Goal: Transaction & Acquisition: Purchase product/service

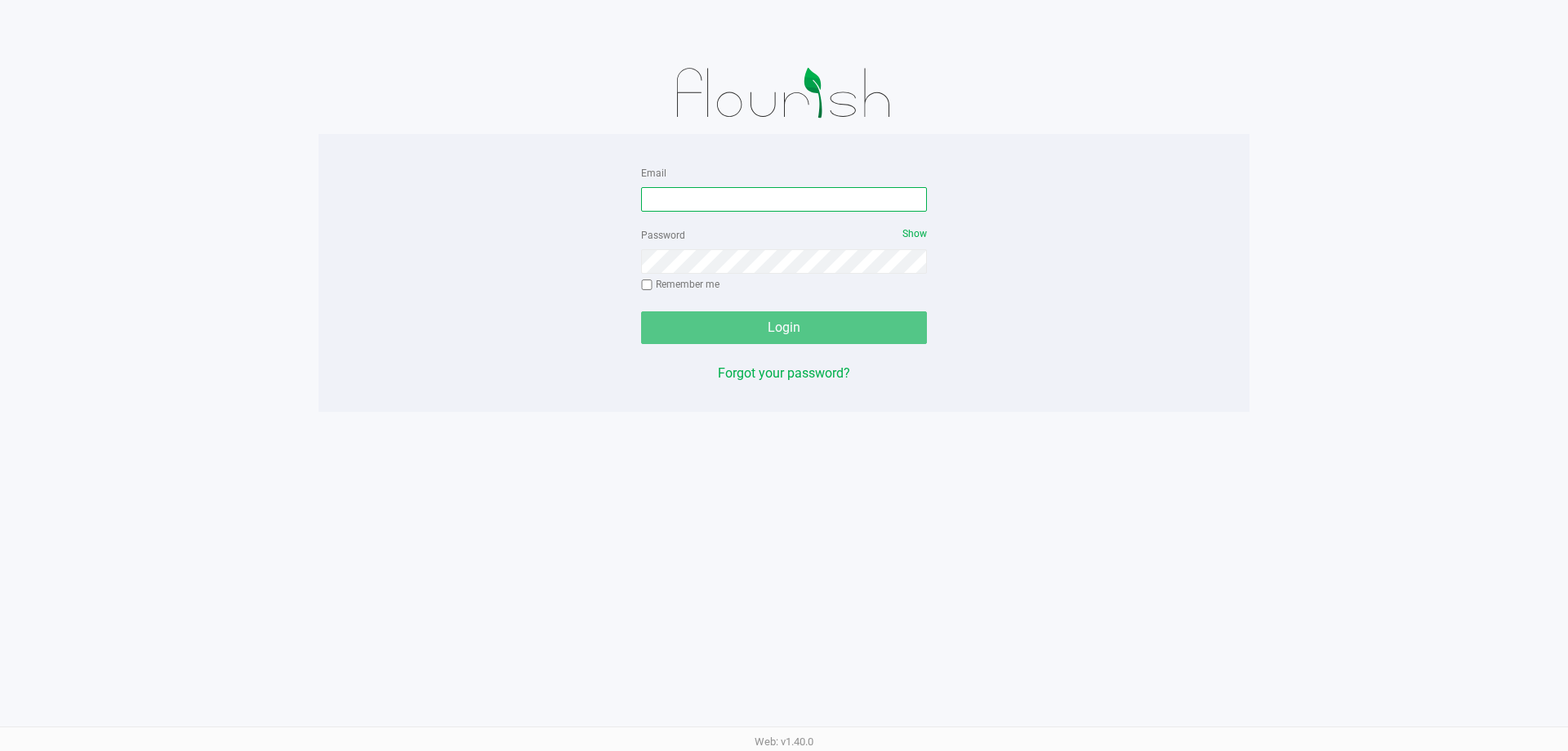
click at [768, 193] on input "Email" at bounding box center [784, 199] width 286 height 25
type input "asmithterry@liveparallel.com"
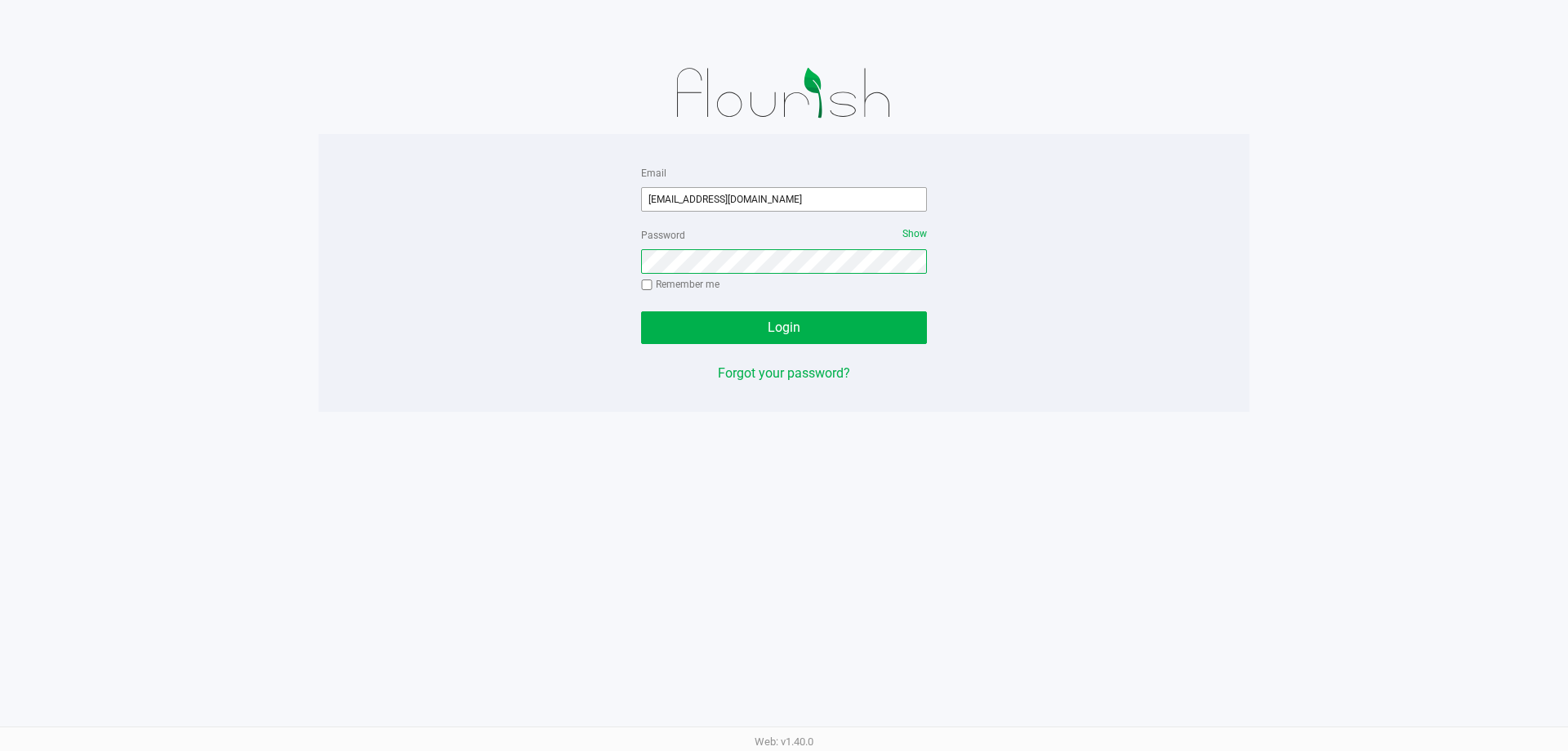
click at [641, 312] on button "Login" at bounding box center [784, 328] width 286 height 33
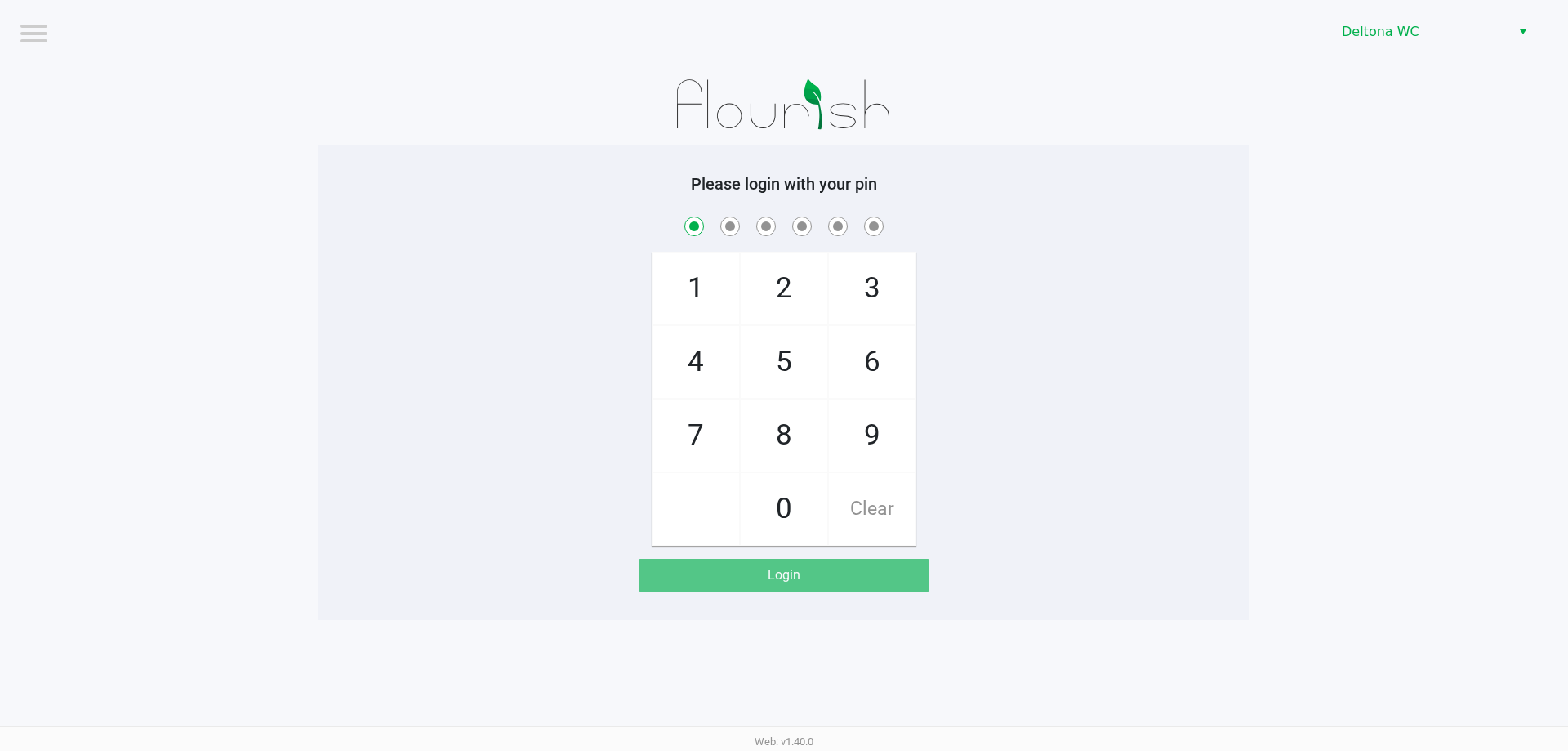
checkbox input "true"
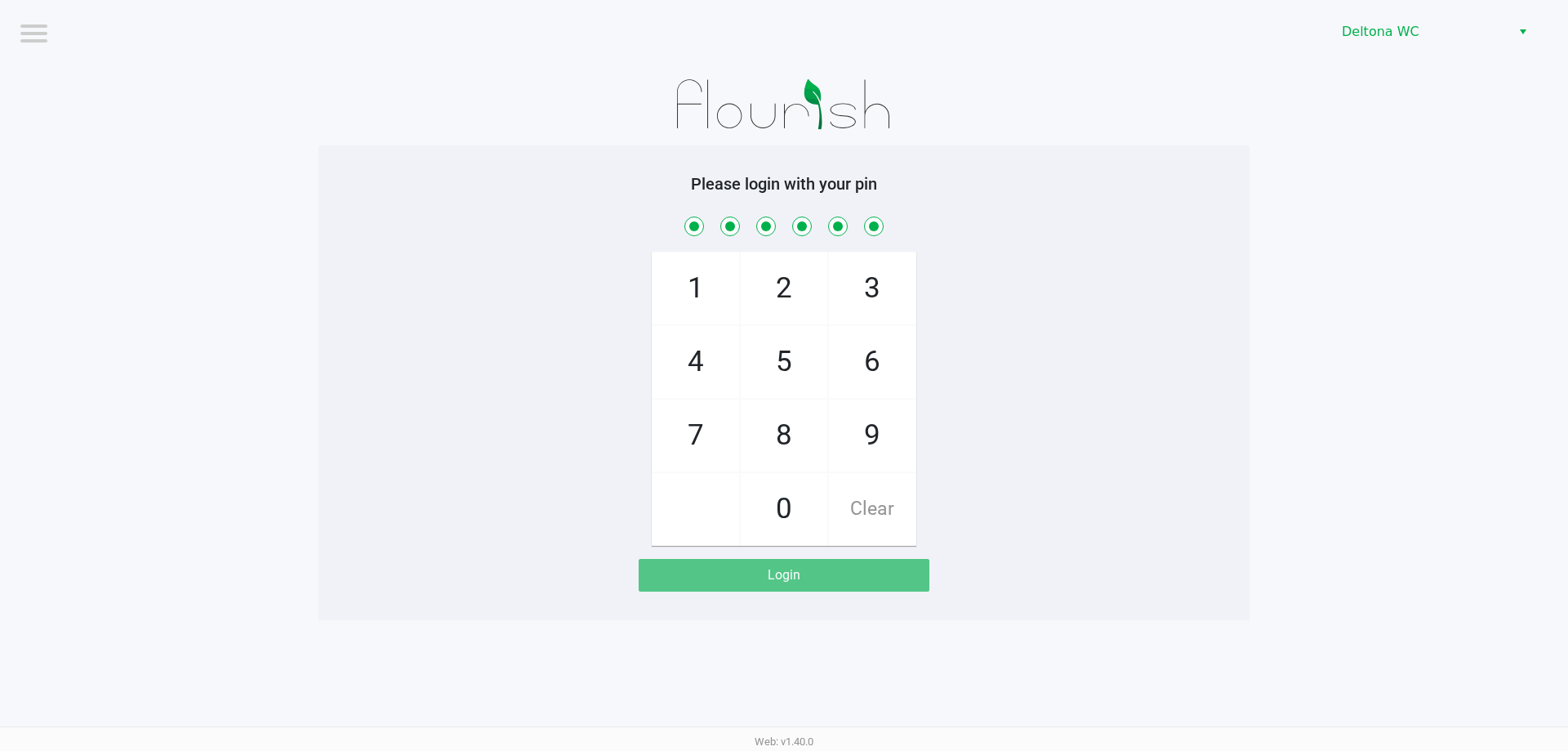
checkbox input "true"
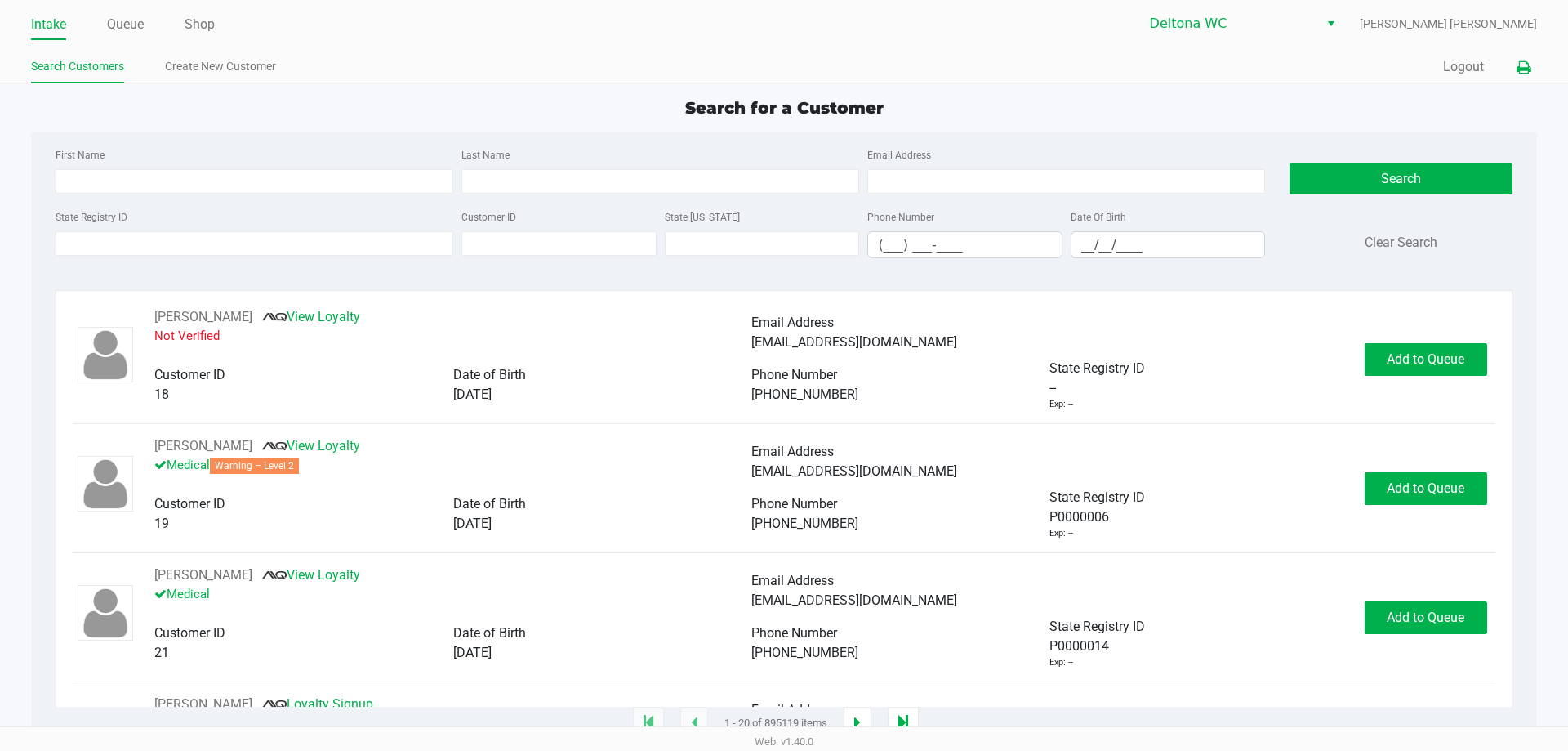
click at [1526, 67] on icon at bounding box center [1523, 68] width 14 height 12
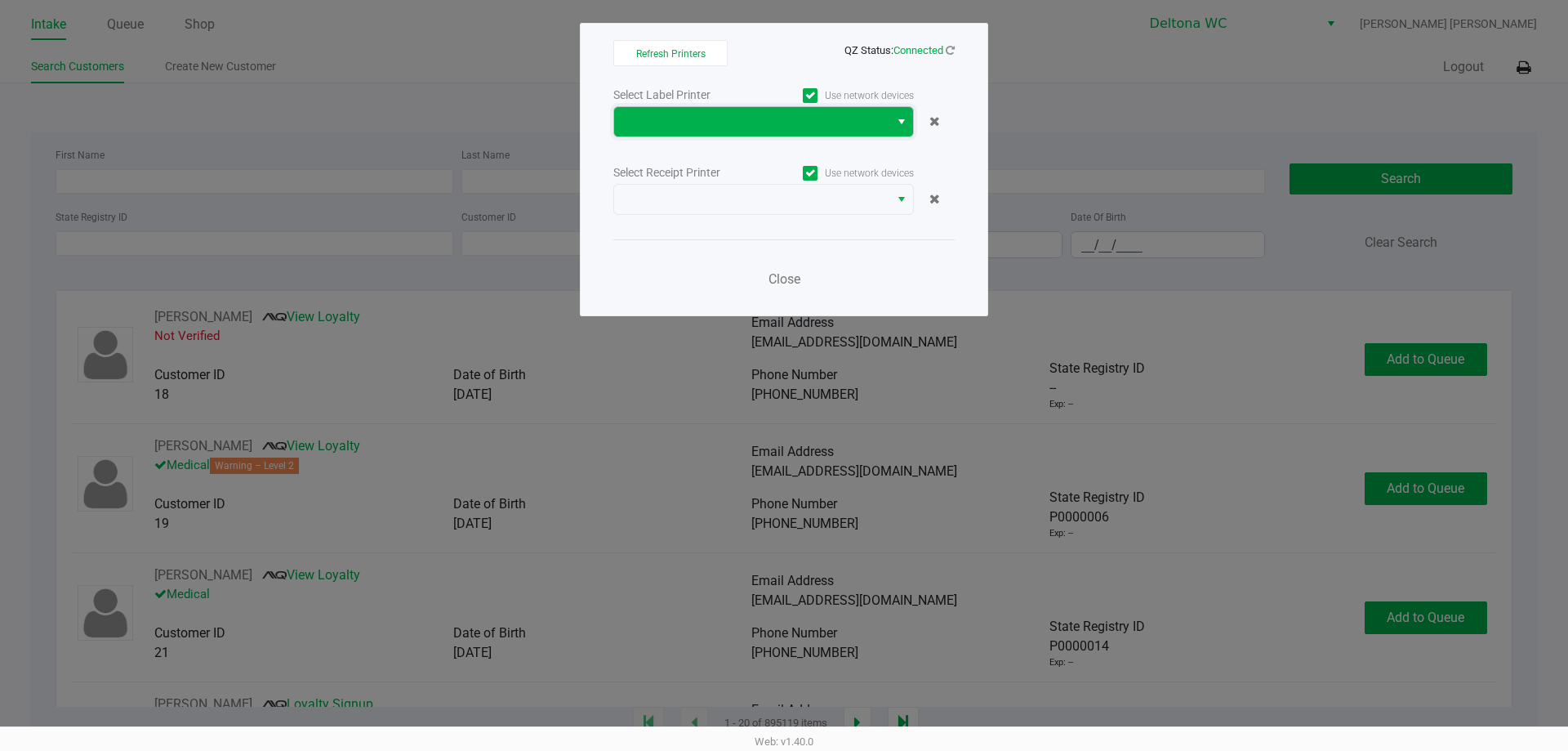
click at [692, 128] on span at bounding box center [752, 122] width 256 height 19
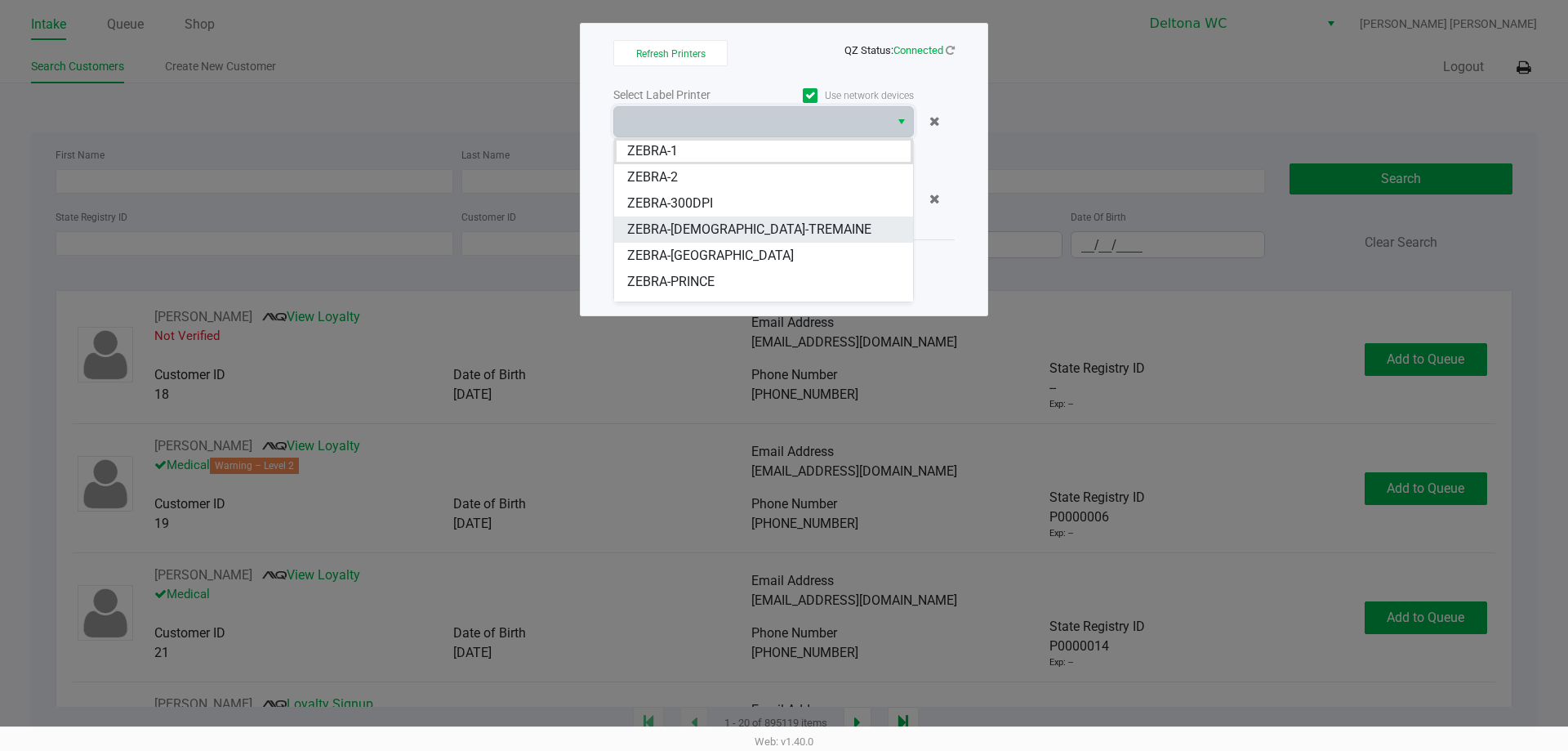
click at [708, 230] on span "ZEBRA-LADY-TREMAINE" at bounding box center [749, 229] width 244 height 19
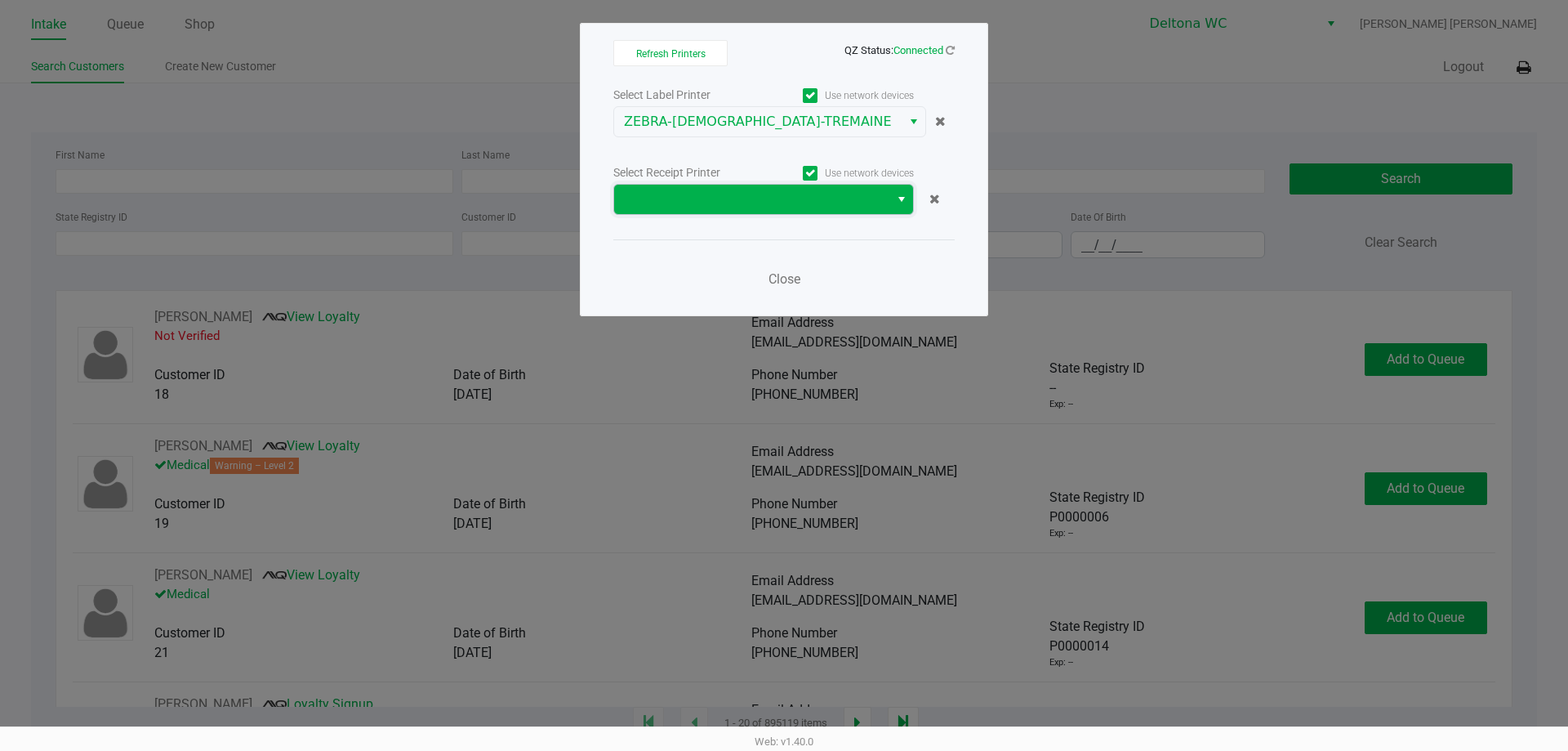
click at [737, 195] on span at bounding box center [752, 198] width 256 height 19
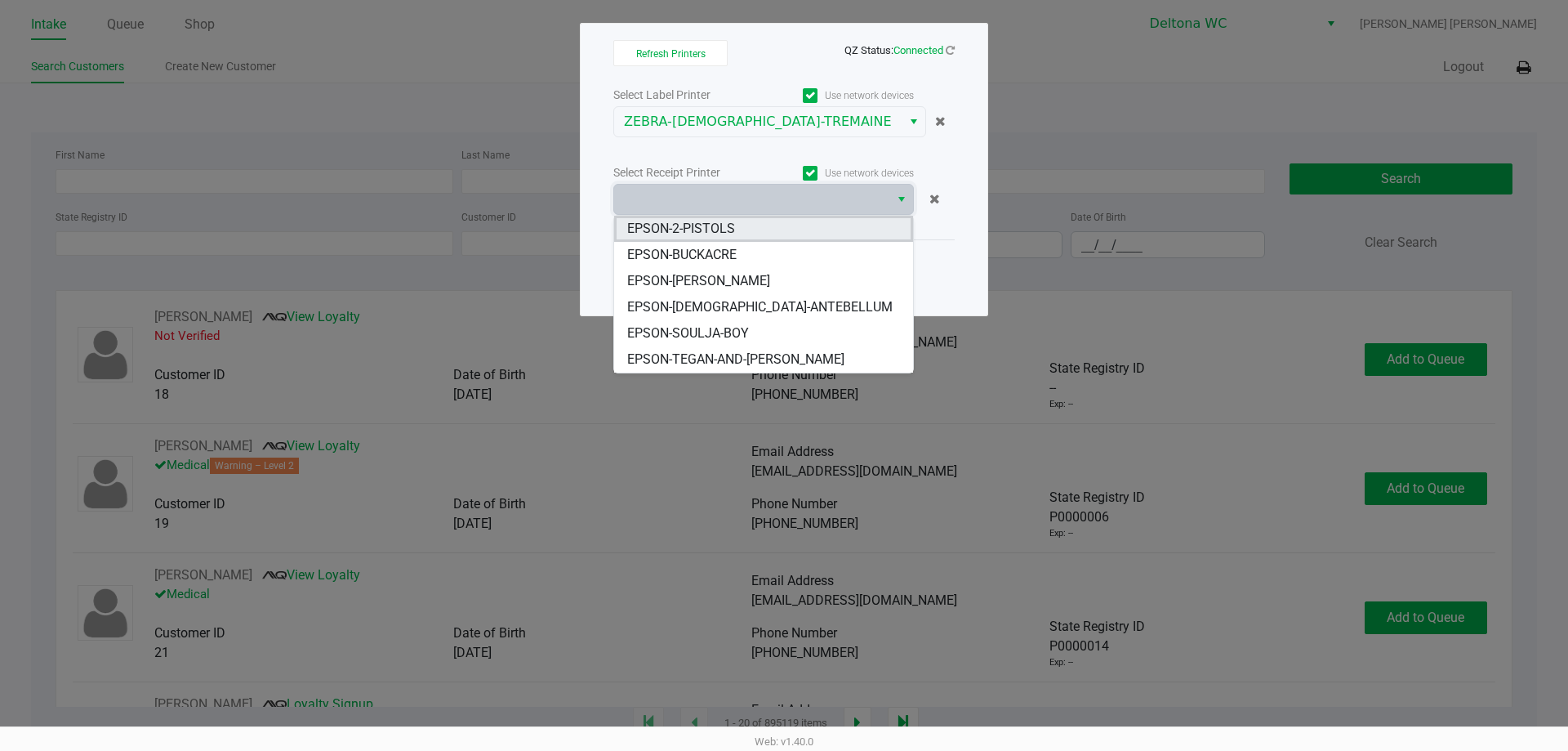
click at [703, 233] on span "EPSON-2-PISTOLS" at bounding box center [681, 228] width 108 height 19
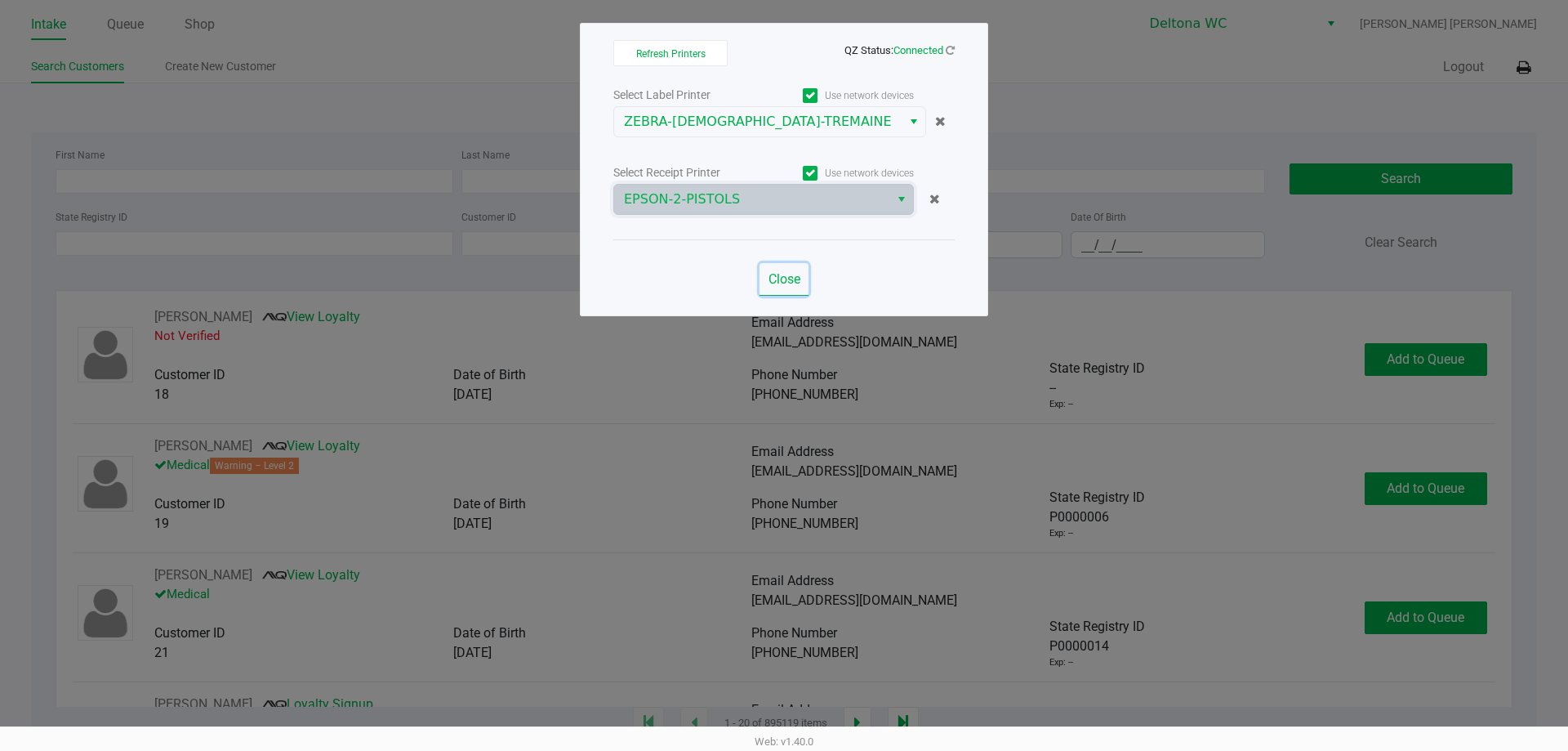
click at [766, 283] on button "Close" at bounding box center [784, 280] width 49 height 33
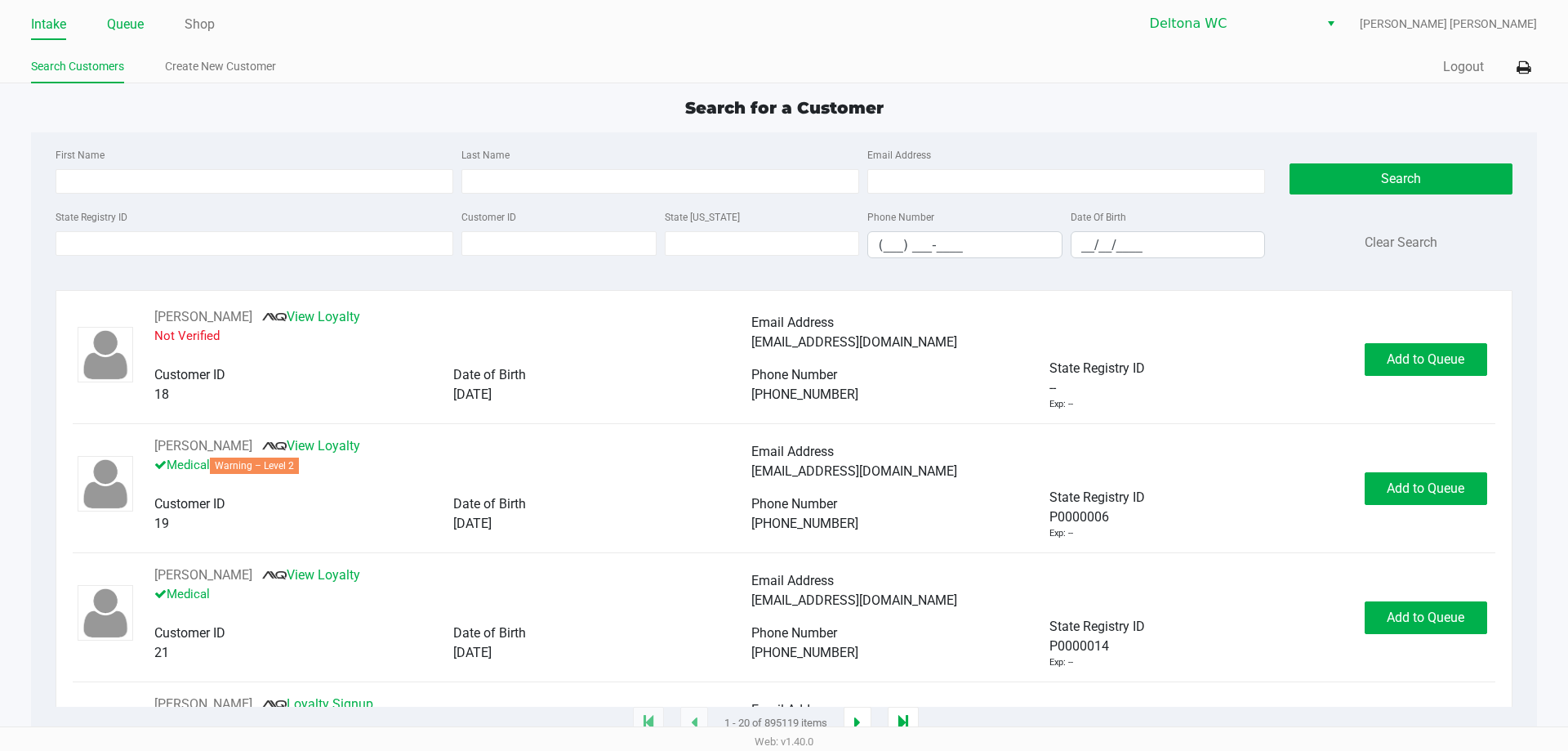
click at [126, 27] on link "Queue" at bounding box center [125, 24] width 37 height 23
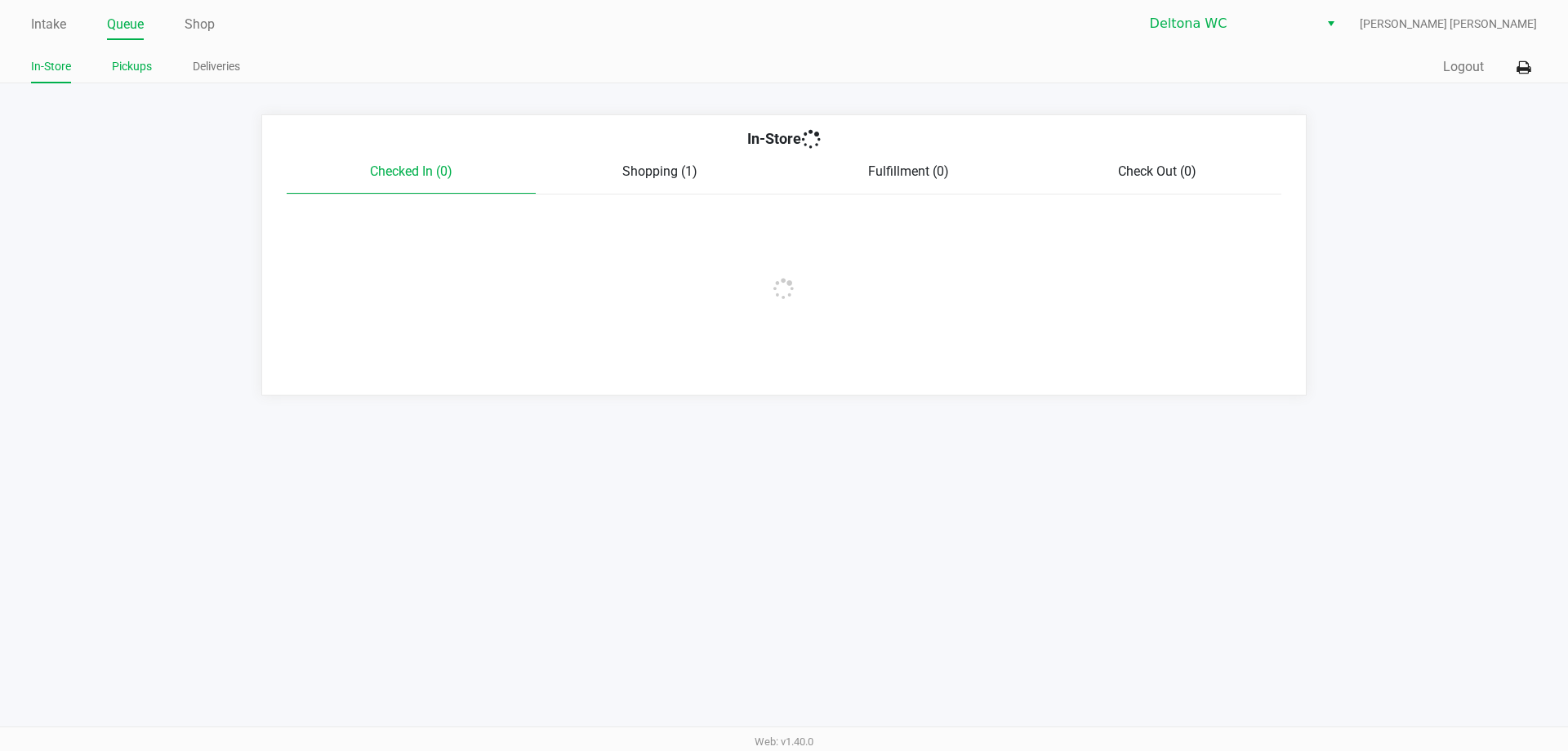
click at [132, 61] on link "Pickups" at bounding box center [132, 67] width 40 height 20
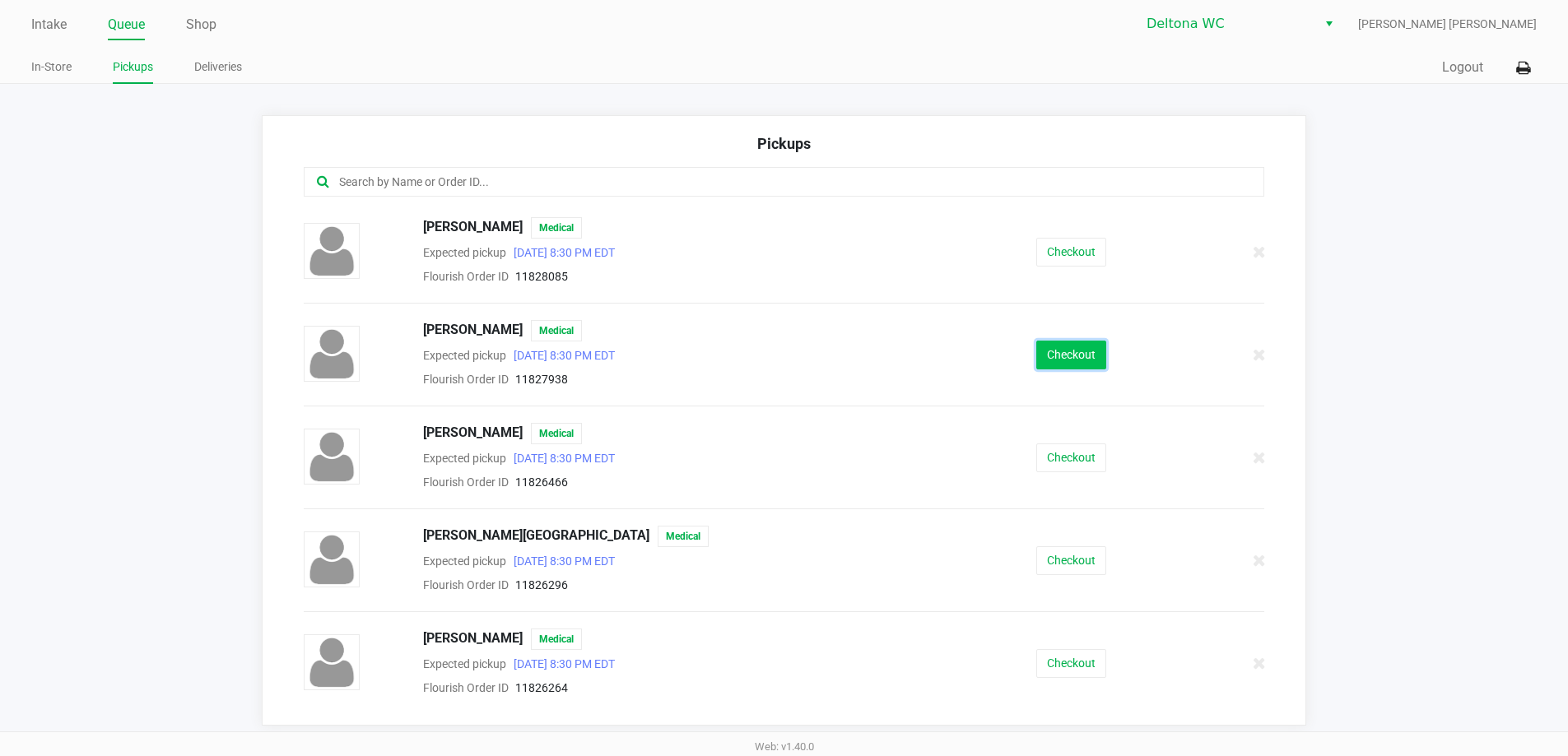
click at [1049, 352] on button "Checkout" at bounding box center [1071, 354] width 70 height 29
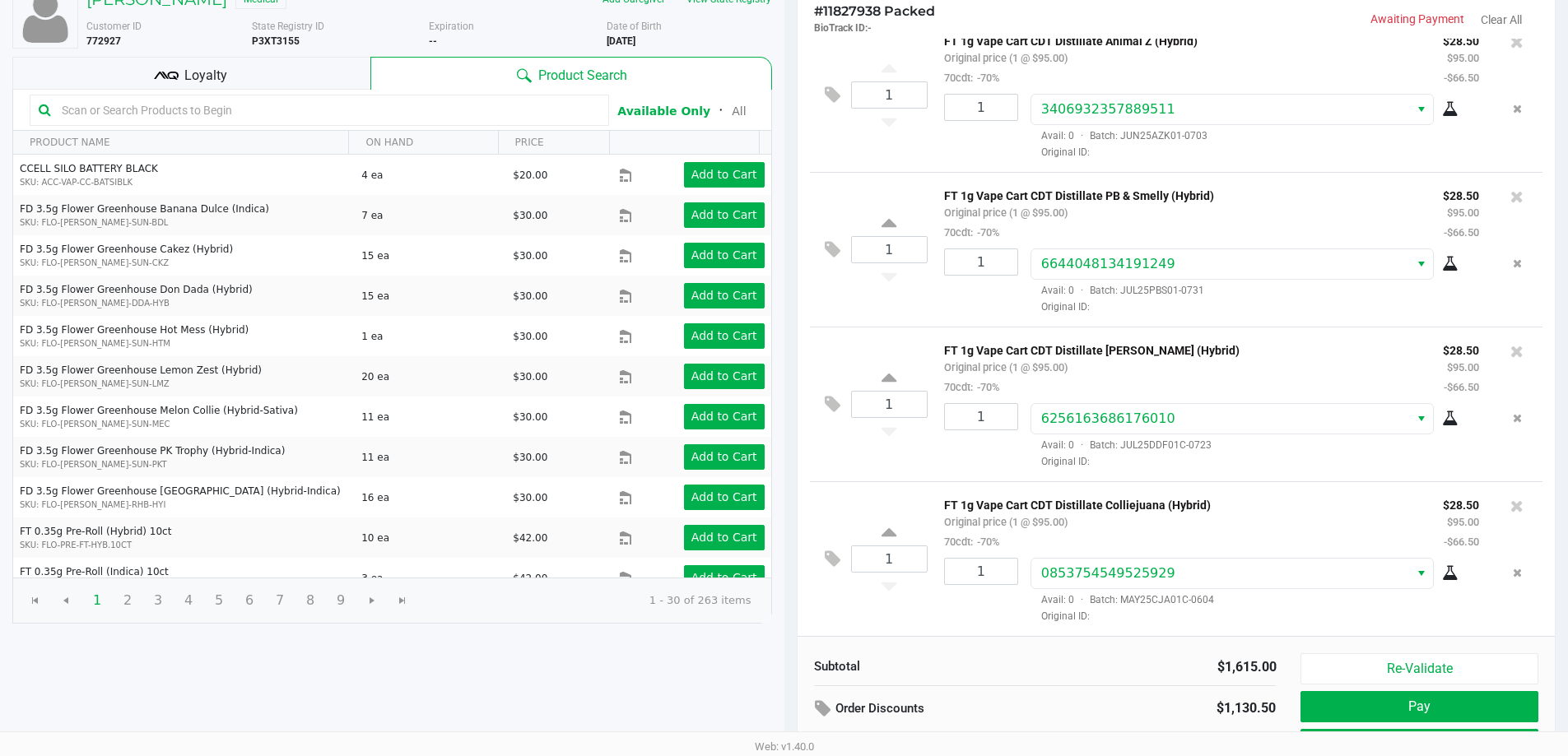
scroll to position [168, 0]
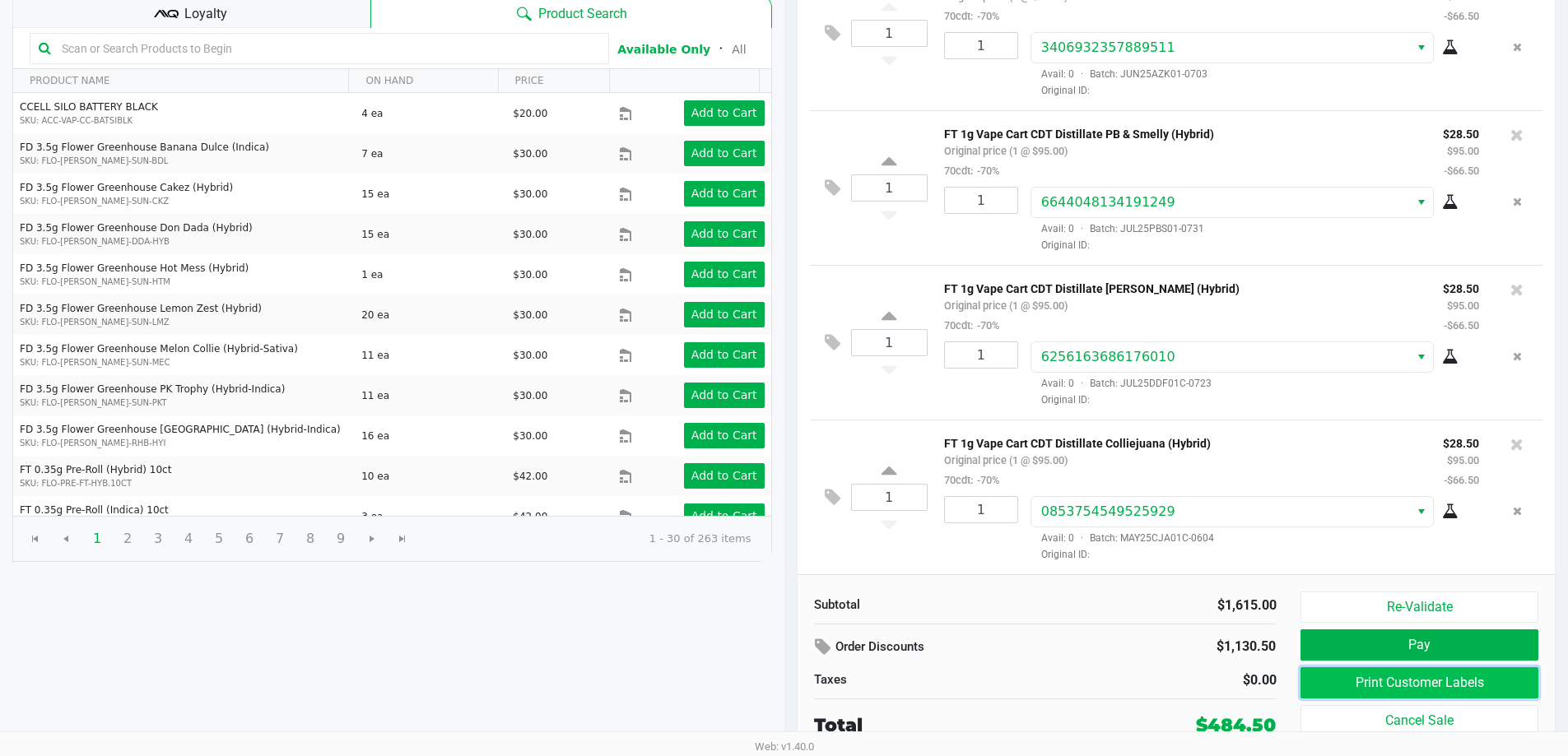
click at [1367, 680] on button "Print Customer Labels" at bounding box center [1419, 682] width 237 height 31
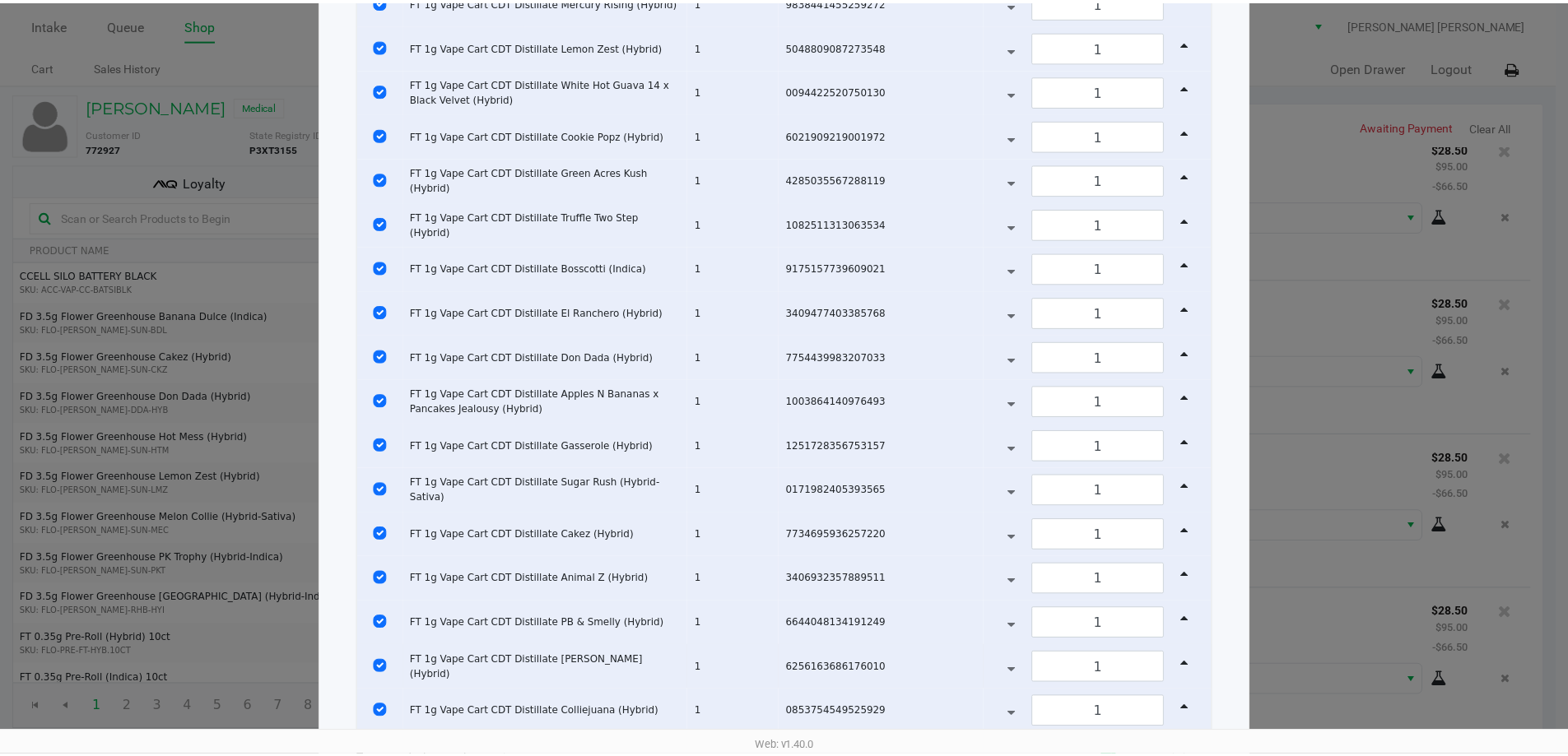
scroll to position [345, 0]
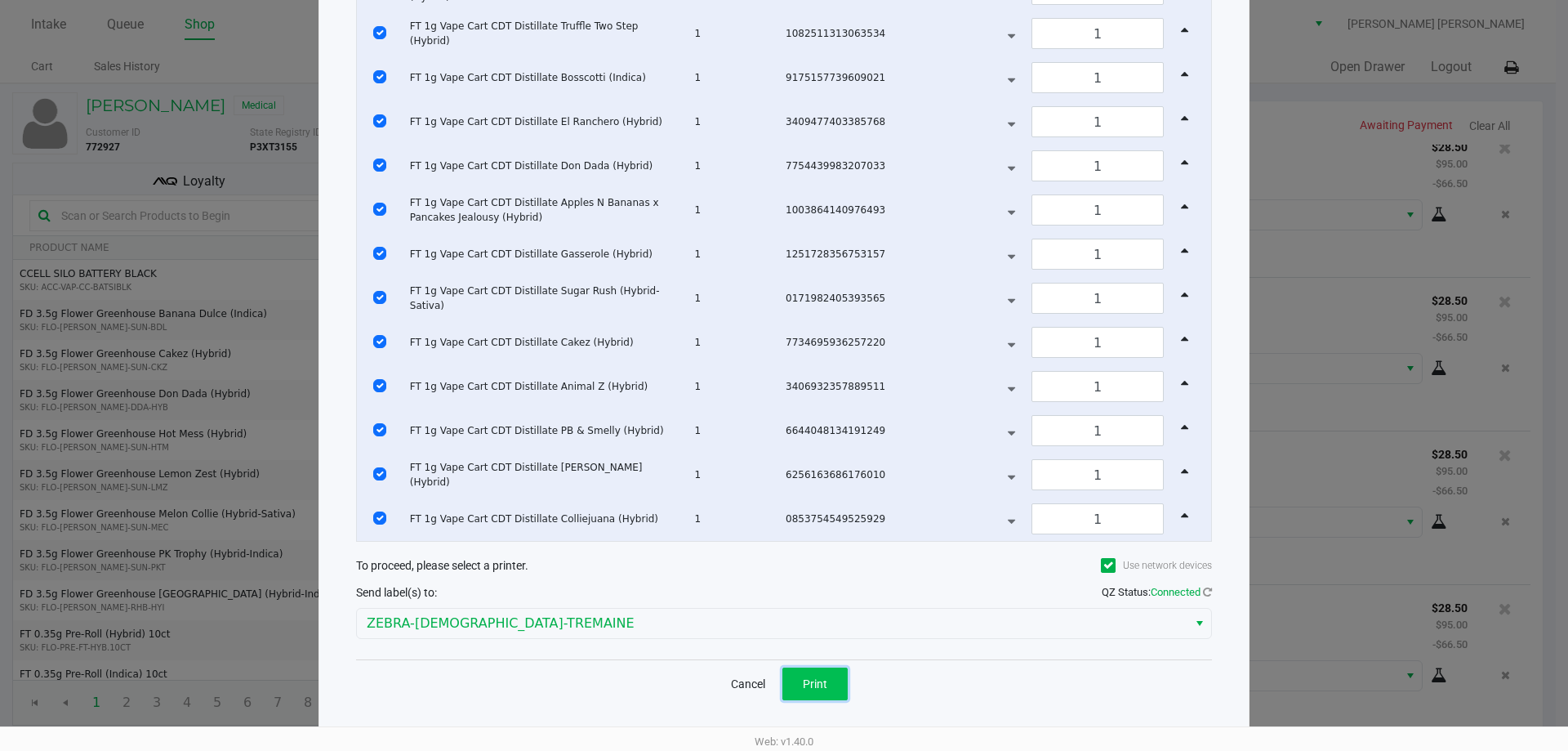
click at [810, 682] on span "Print" at bounding box center [815, 683] width 25 height 13
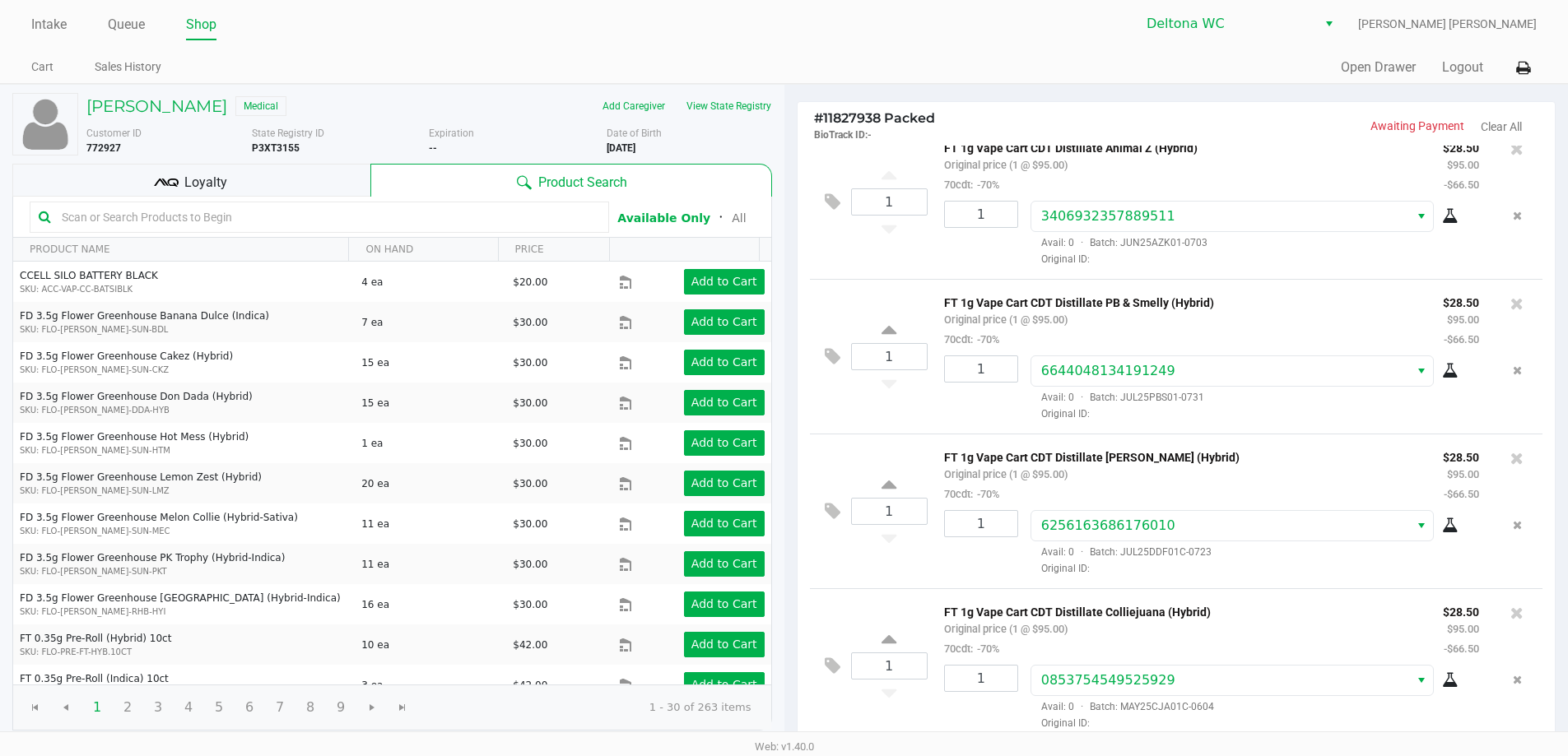
click at [784, 655] on div "# 11827938 Packed BioTrack ID: - Awaiting Payment Clear All 1 FT 1g Vape Cart C…" at bounding box center [1176, 504] width 784 height 840
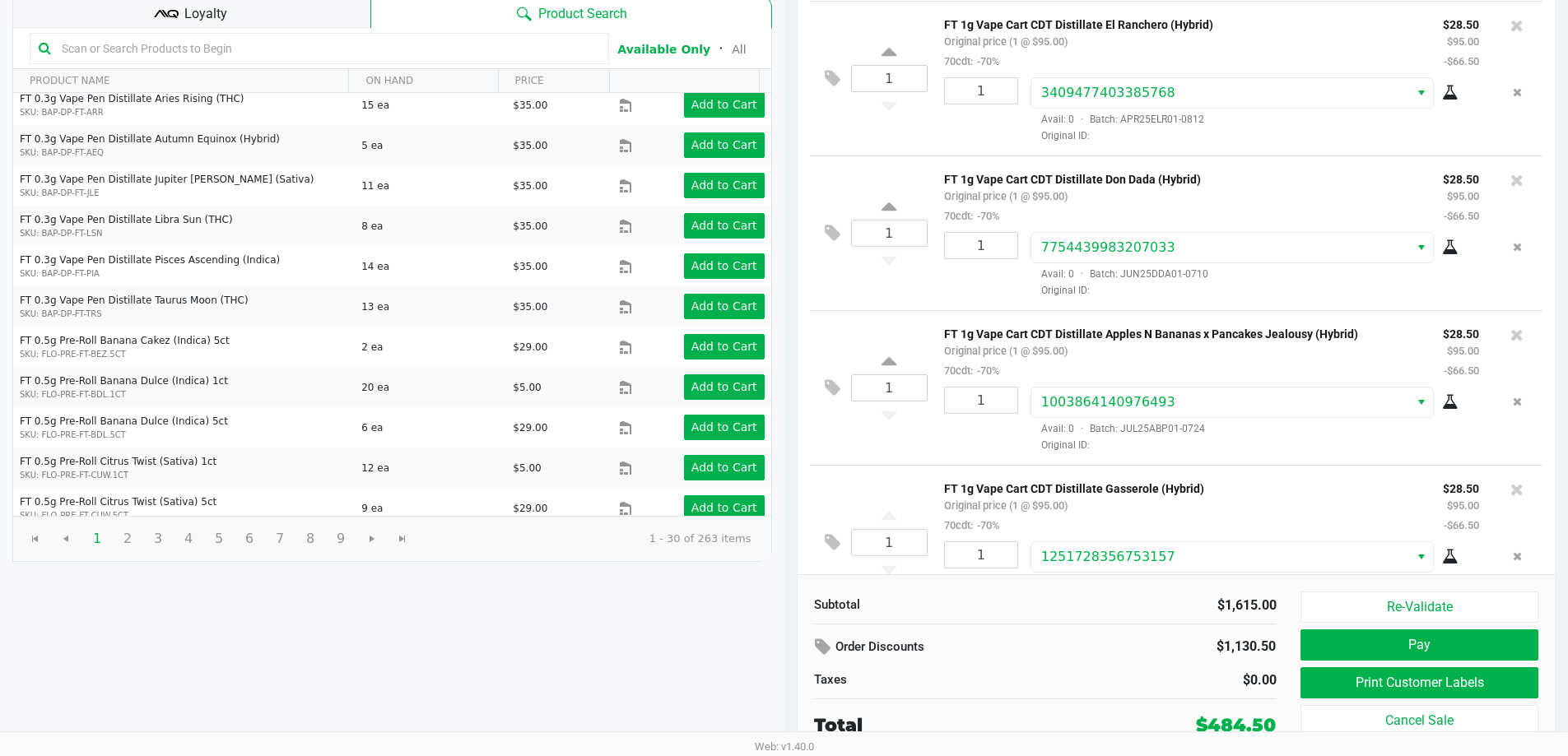
scroll to position [494, 0]
drag, startPoint x: 739, startPoint y: 654, endPoint x: 767, endPoint y: 647, distance: 28.9
click at [739, 654] on div "DALE HOUSER JR Medical Add Caregiver View State Registry Customer ID 772927 Sta…" at bounding box center [392, 336] width 784 height 840
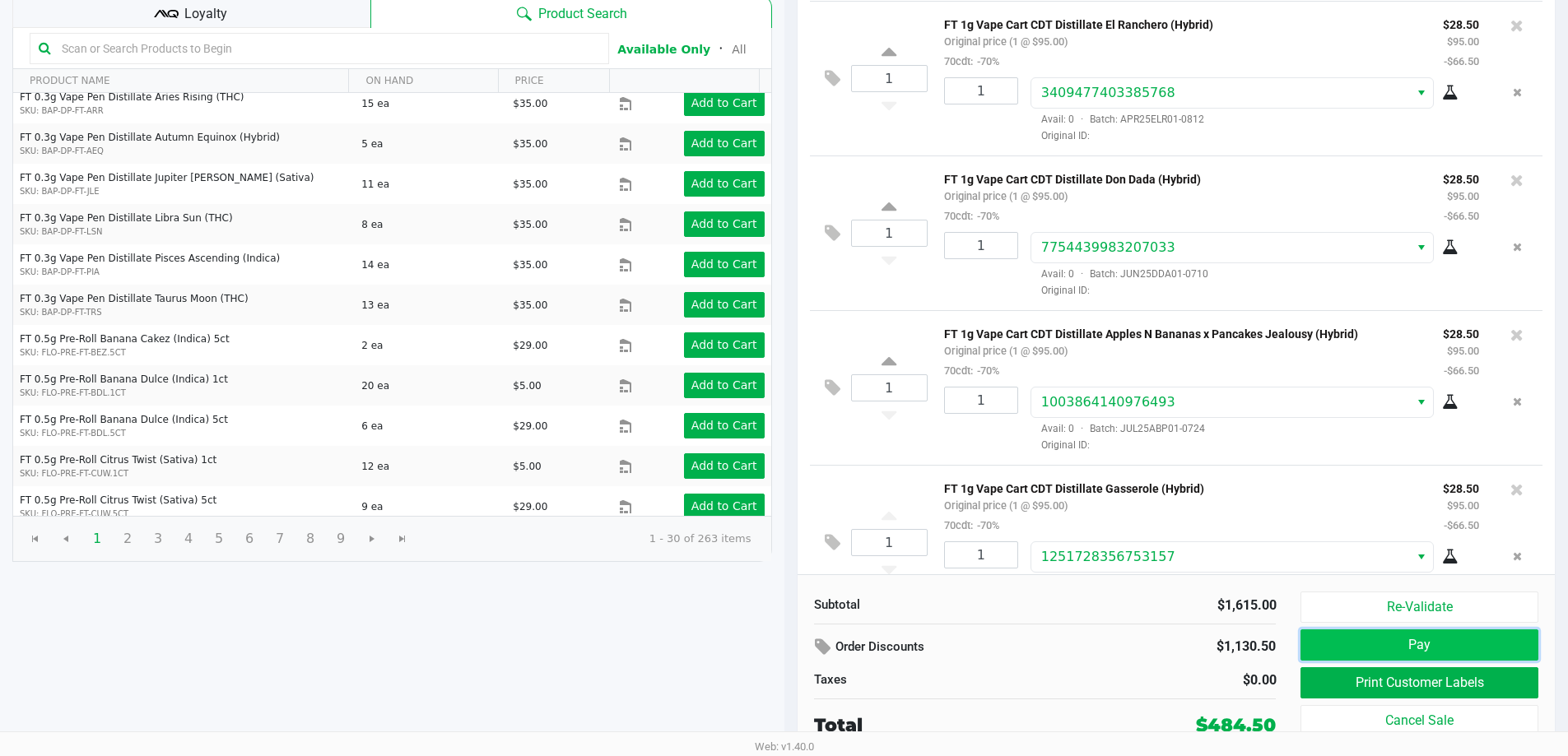
click at [1334, 647] on button "Pay" at bounding box center [1419, 645] width 237 height 31
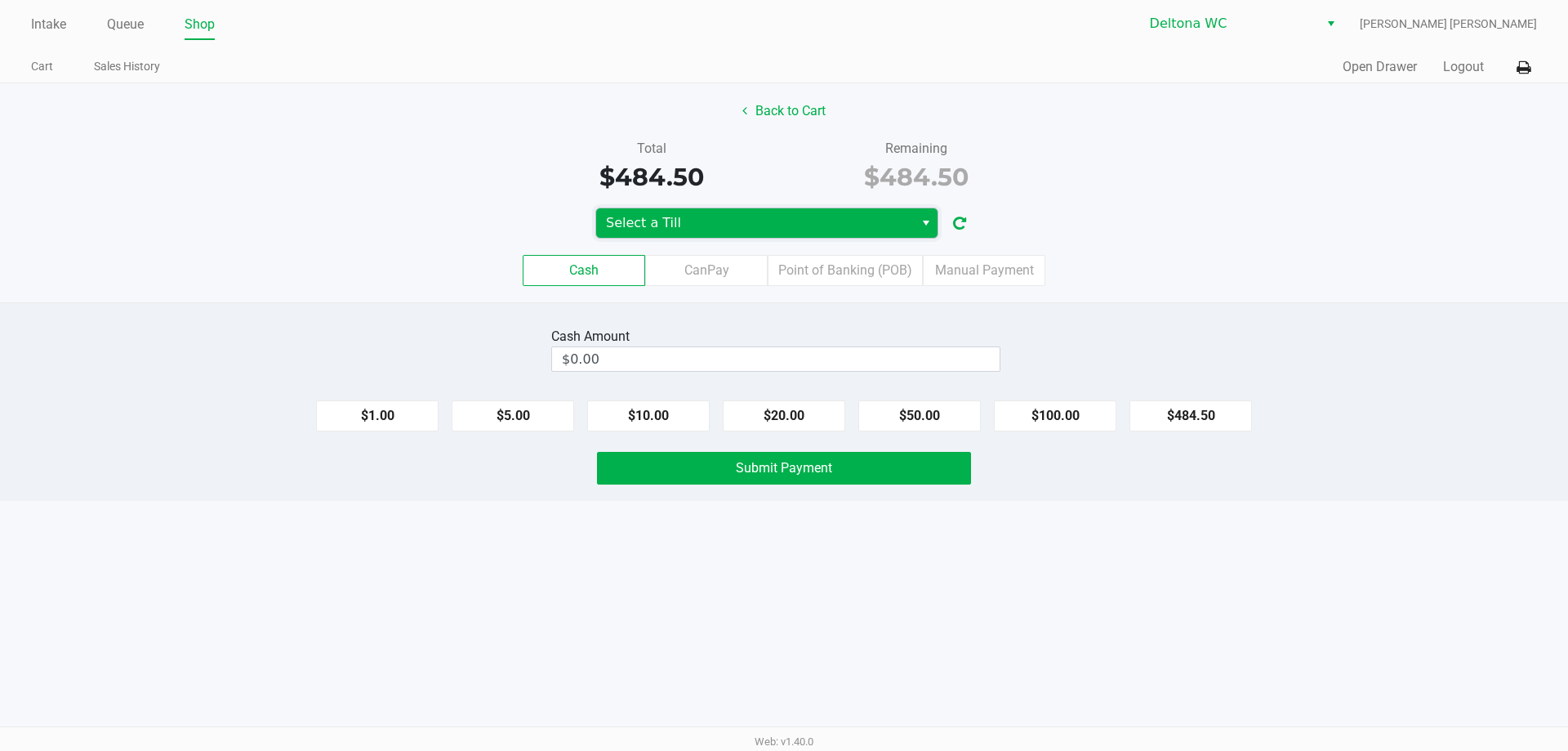
drag, startPoint x: 777, startPoint y: 225, endPoint x: 772, endPoint y: 232, distance: 8.6
click at [776, 227] on span "Select a Till" at bounding box center [755, 222] width 298 height 19
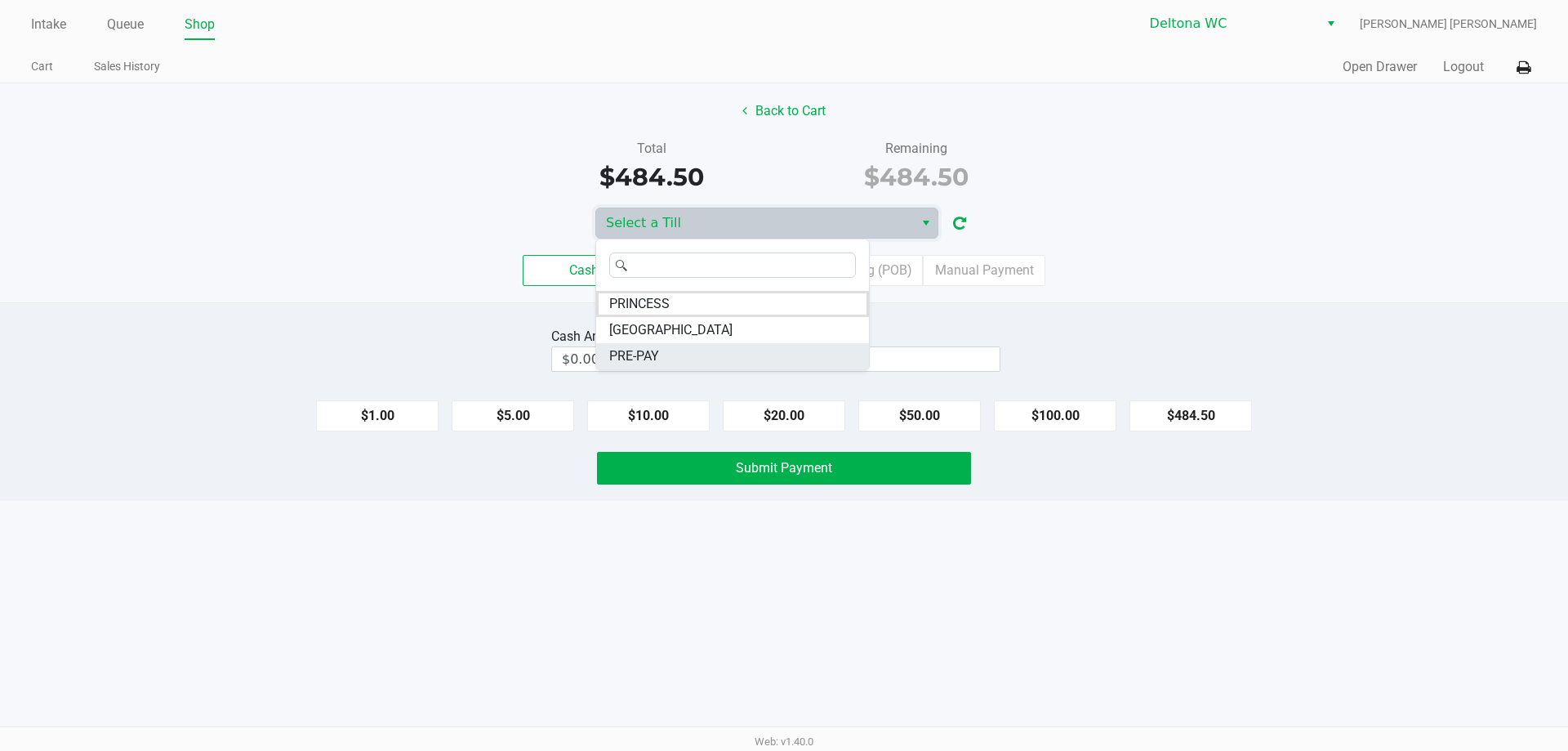
click at [688, 359] on li "PRE-PAY" at bounding box center [732, 356] width 273 height 26
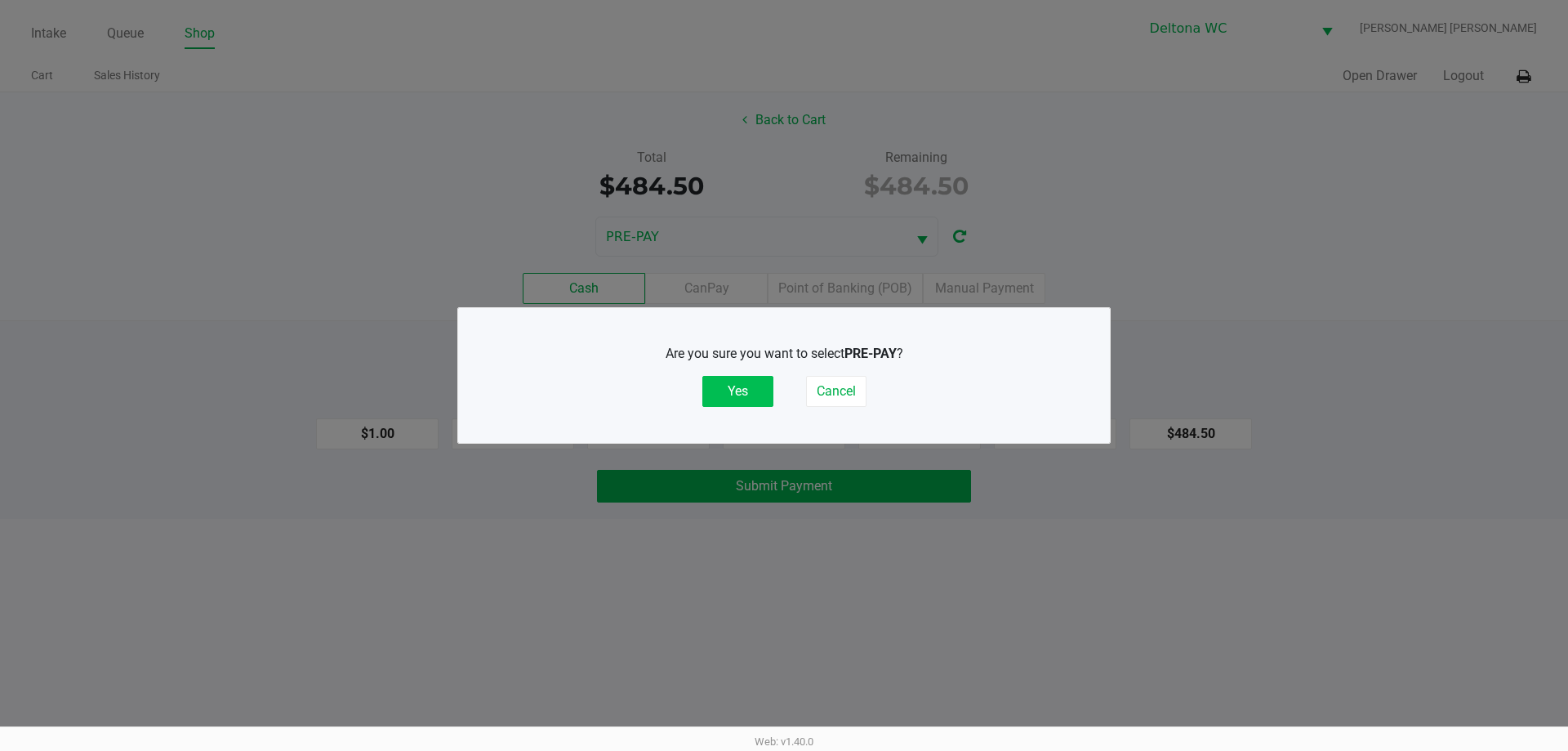
click at [740, 402] on button "Yes" at bounding box center [738, 391] width 71 height 31
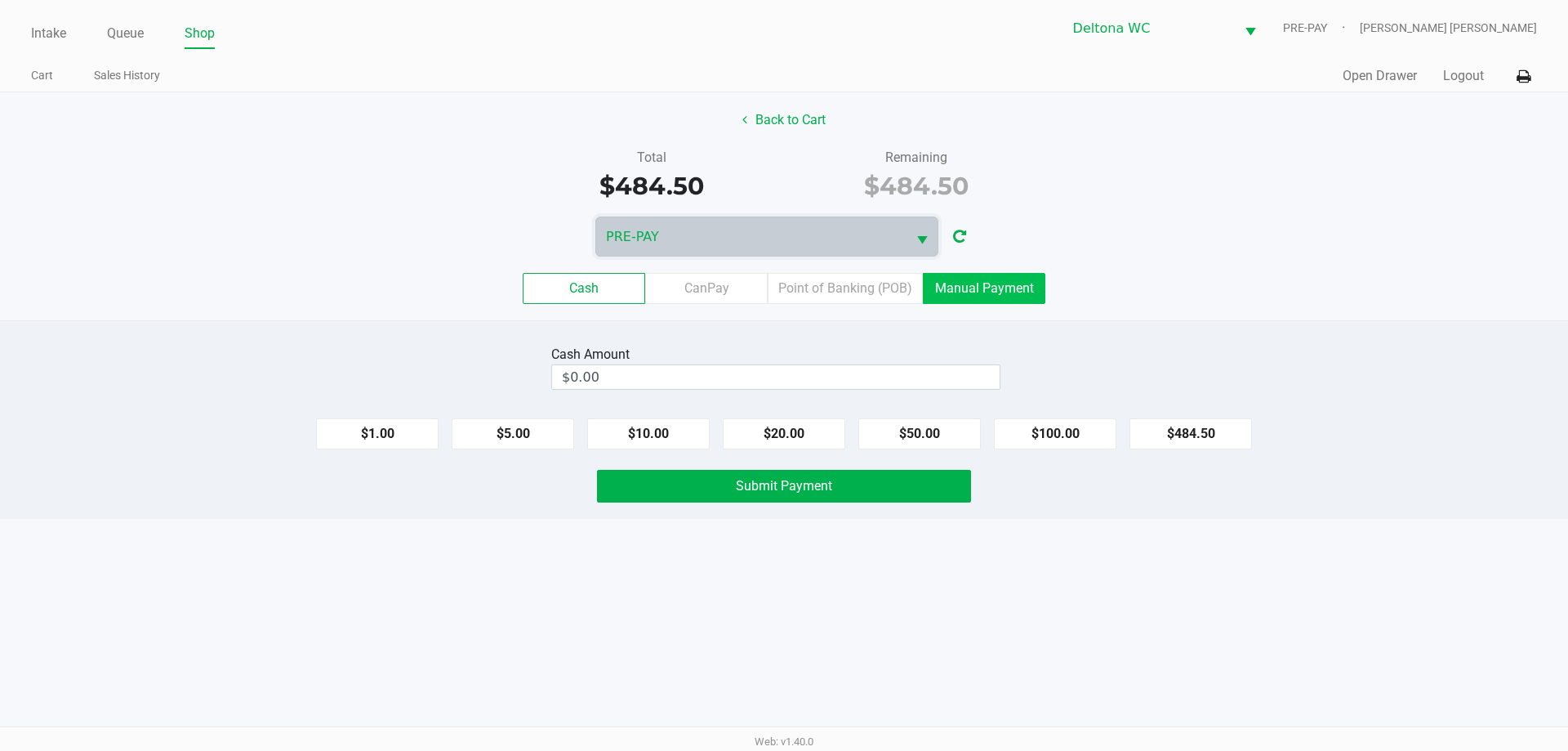
click at [994, 295] on label "Manual Payment" at bounding box center [984, 289] width 122 height 31
click at [0, 0] on 8 "Manual Payment" at bounding box center [0, 0] width 0 height 0
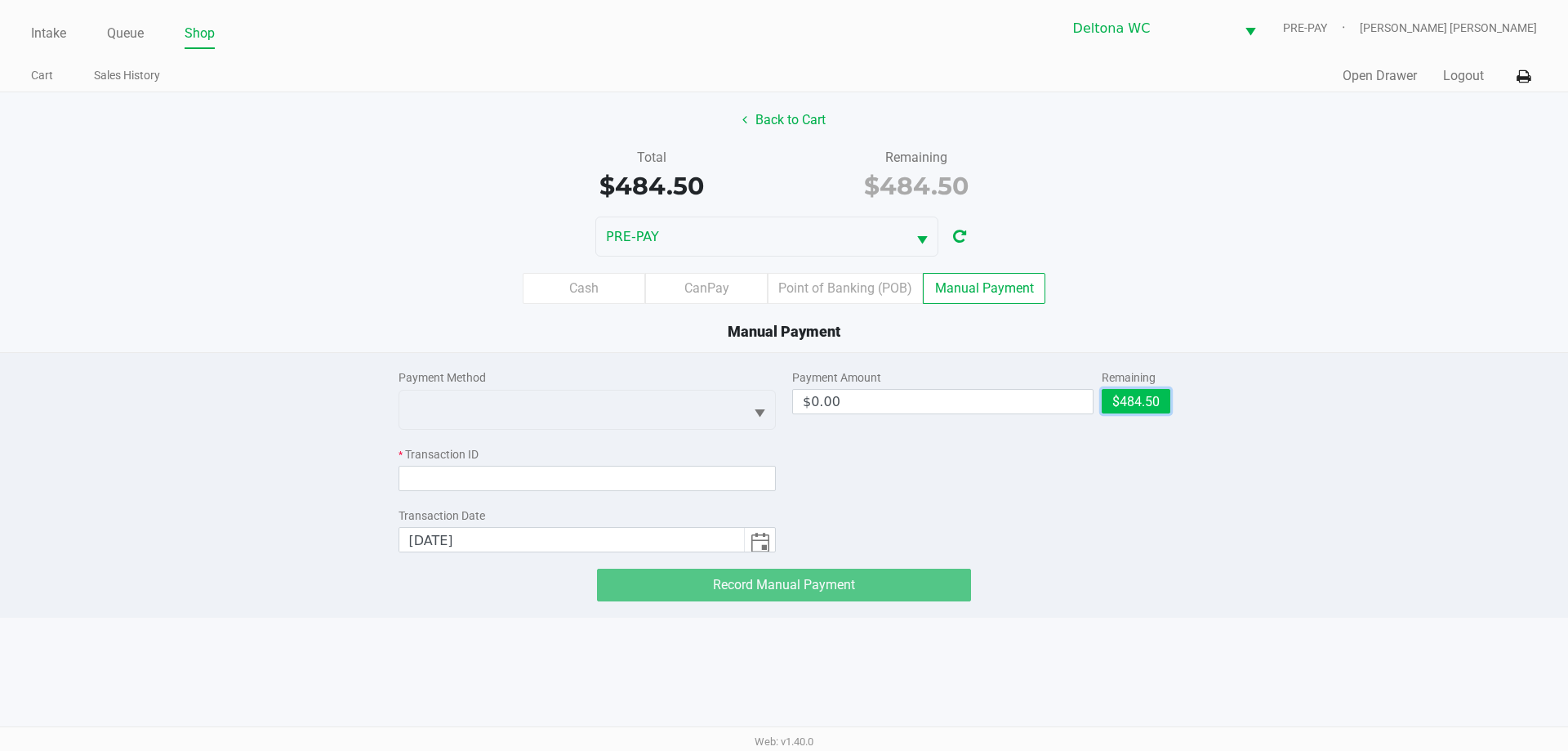
click at [1123, 396] on button "$484.50" at bounding box center [1136, 401] width 68 height 25
type input "$484.50"
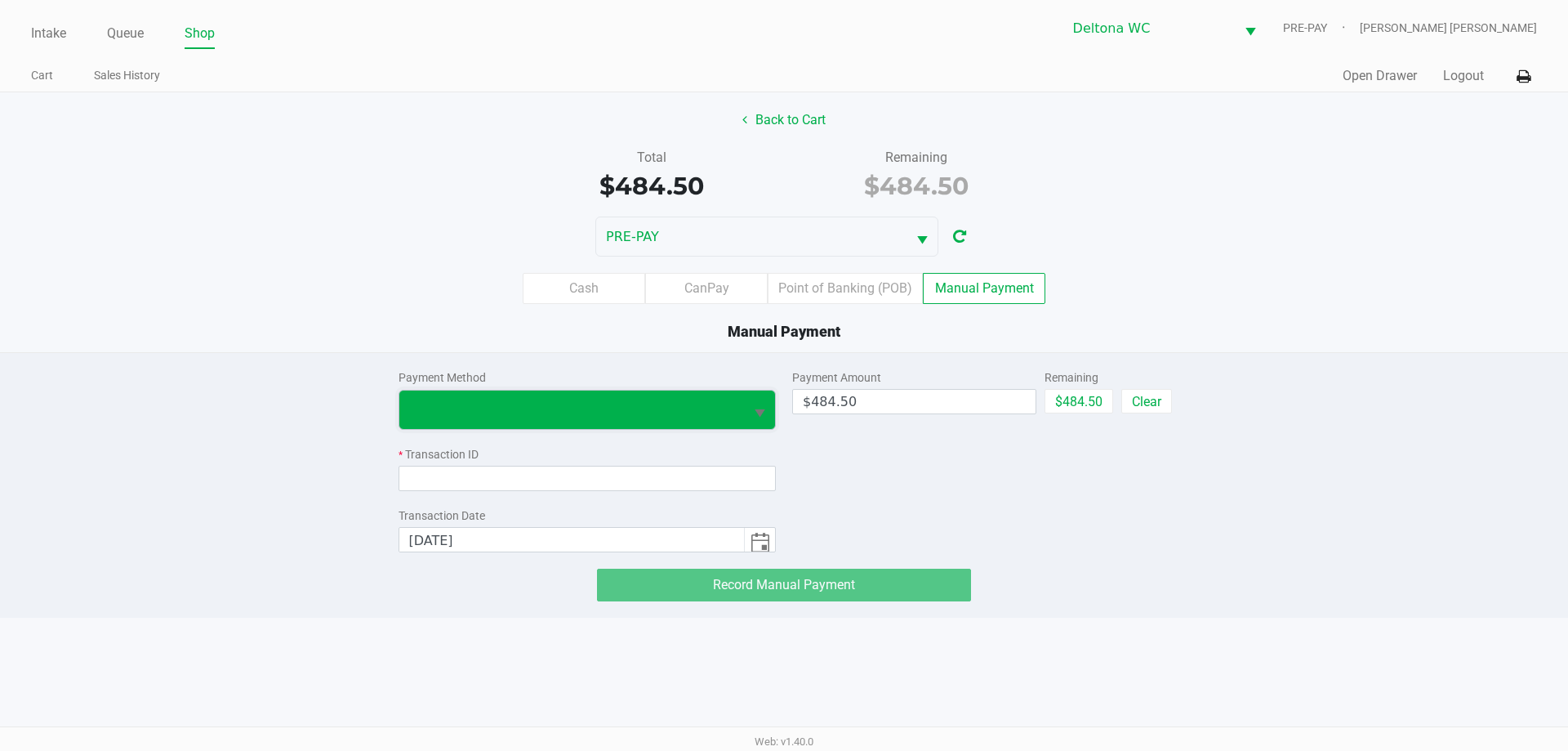
click at [702, 424] on span at bounding box center [572, 410] width 345 height 38
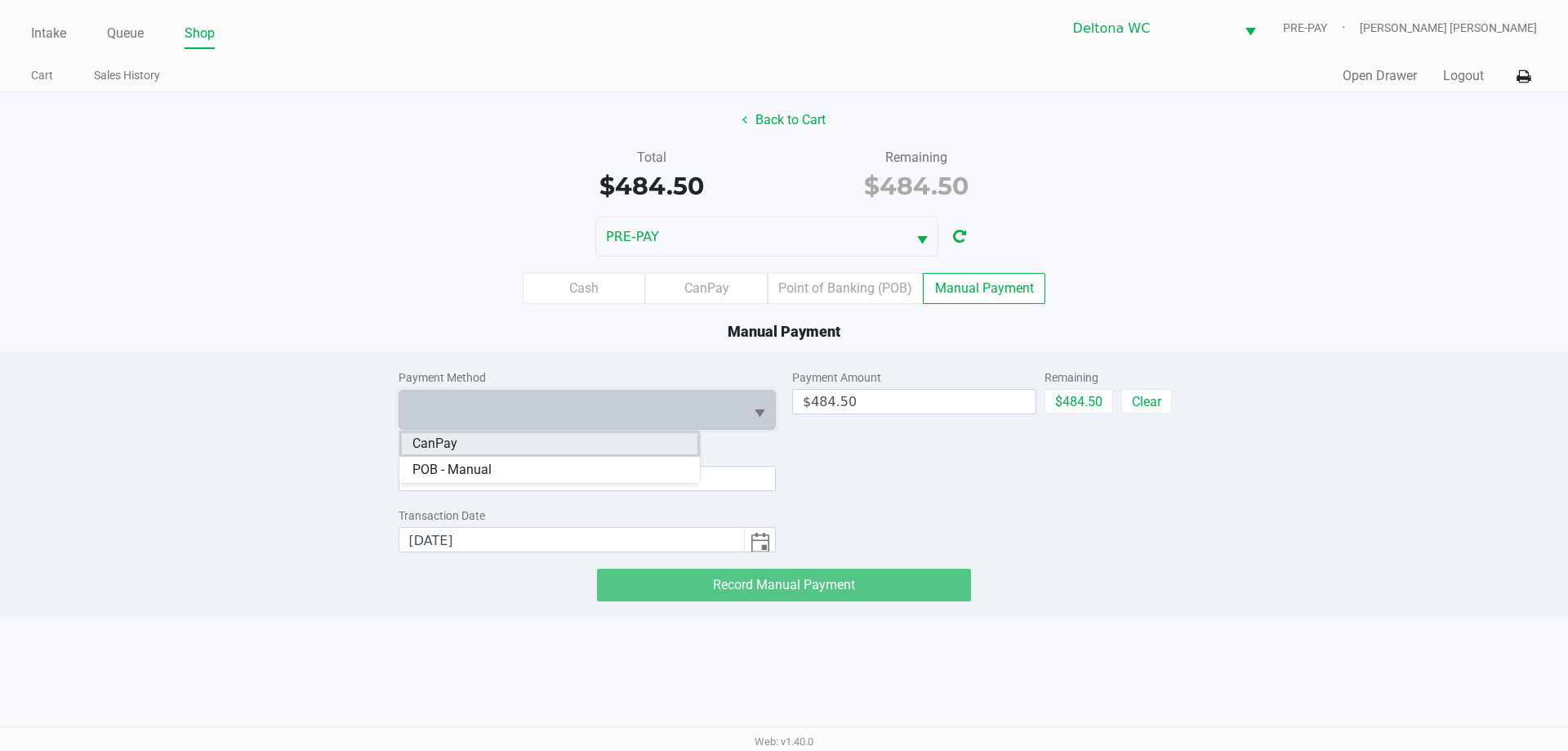
click at [650, 438] on li "CanPay" at bounding box center [549, 443] width 300 height 26
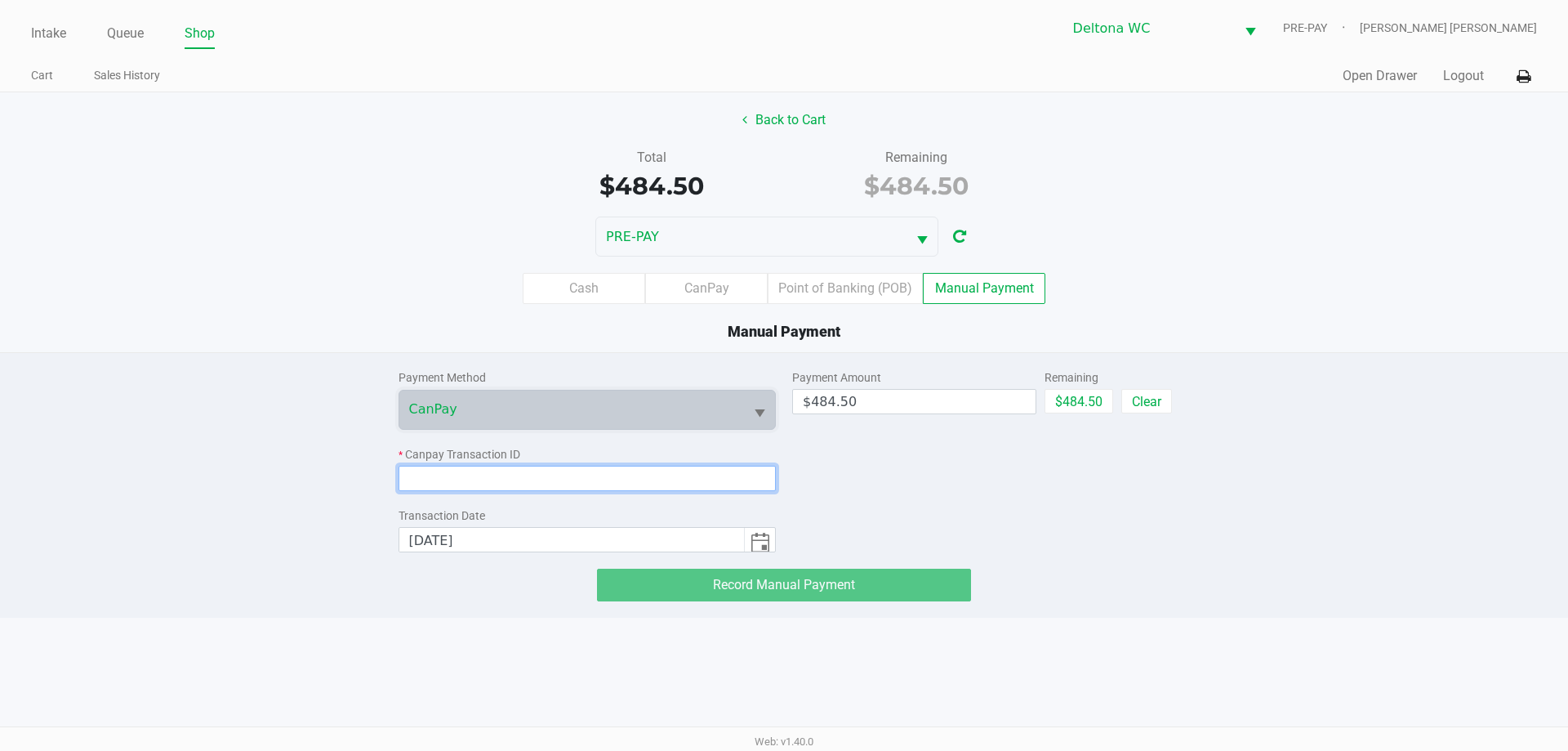
click at [634, 473] on input at bounding box center [587, 479] width 378 height 26
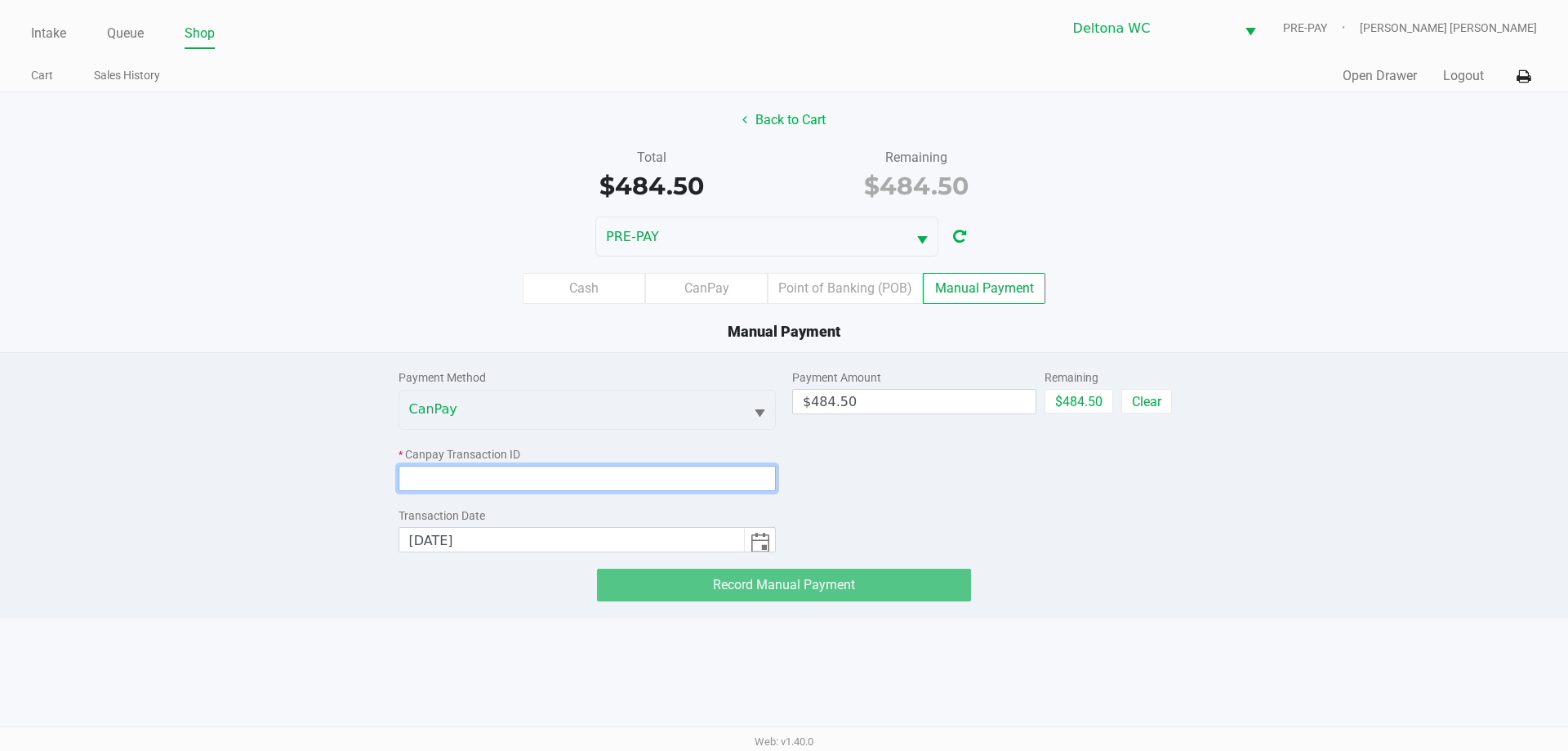
paste input "TU1A7IYEDEGA"
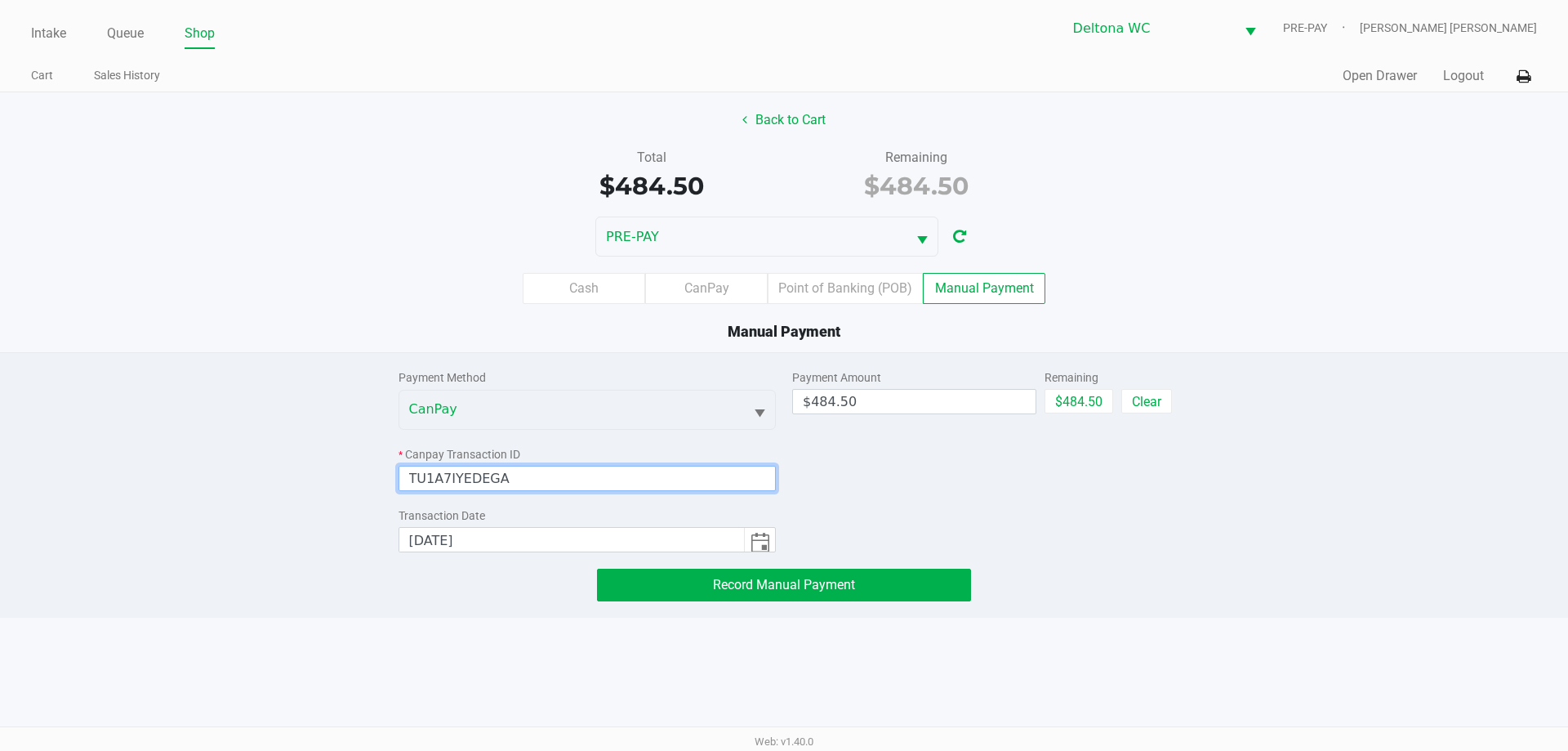
type input "TU1A7IYEDEGA"
click at [881, 562] on div "Payment Method CanPay * Canpay Transaction ID TU1A7IYEDEGA Transaction Date 8/2…" at bounding box center [784, 477] width 796 height 249
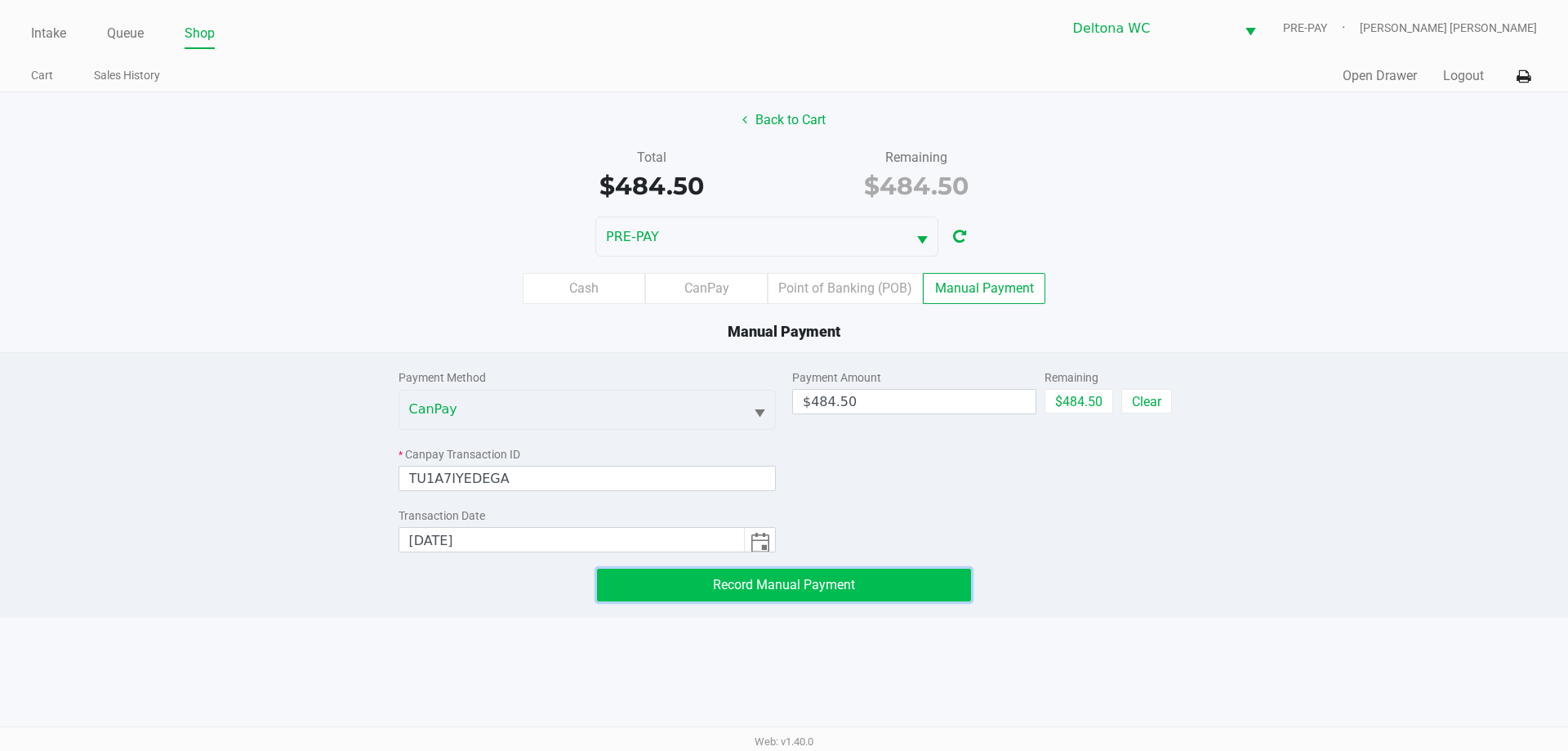
click at [894, 582] on button "Record Manual Payment" at bounding box center [784, 585] width 374 height 33
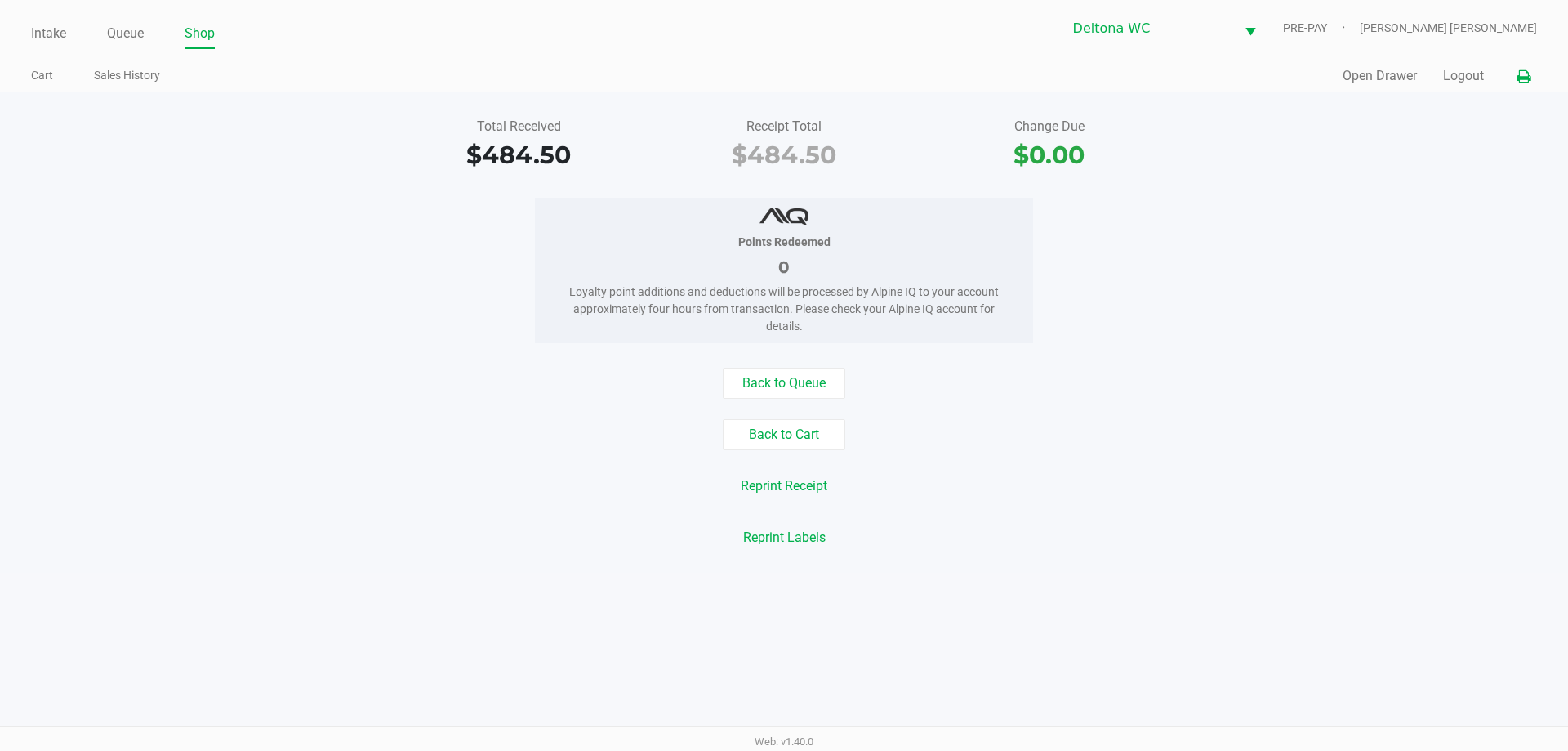
click at [1523, 76] on icon at bounding box center [1523, 77] width 14 height 12
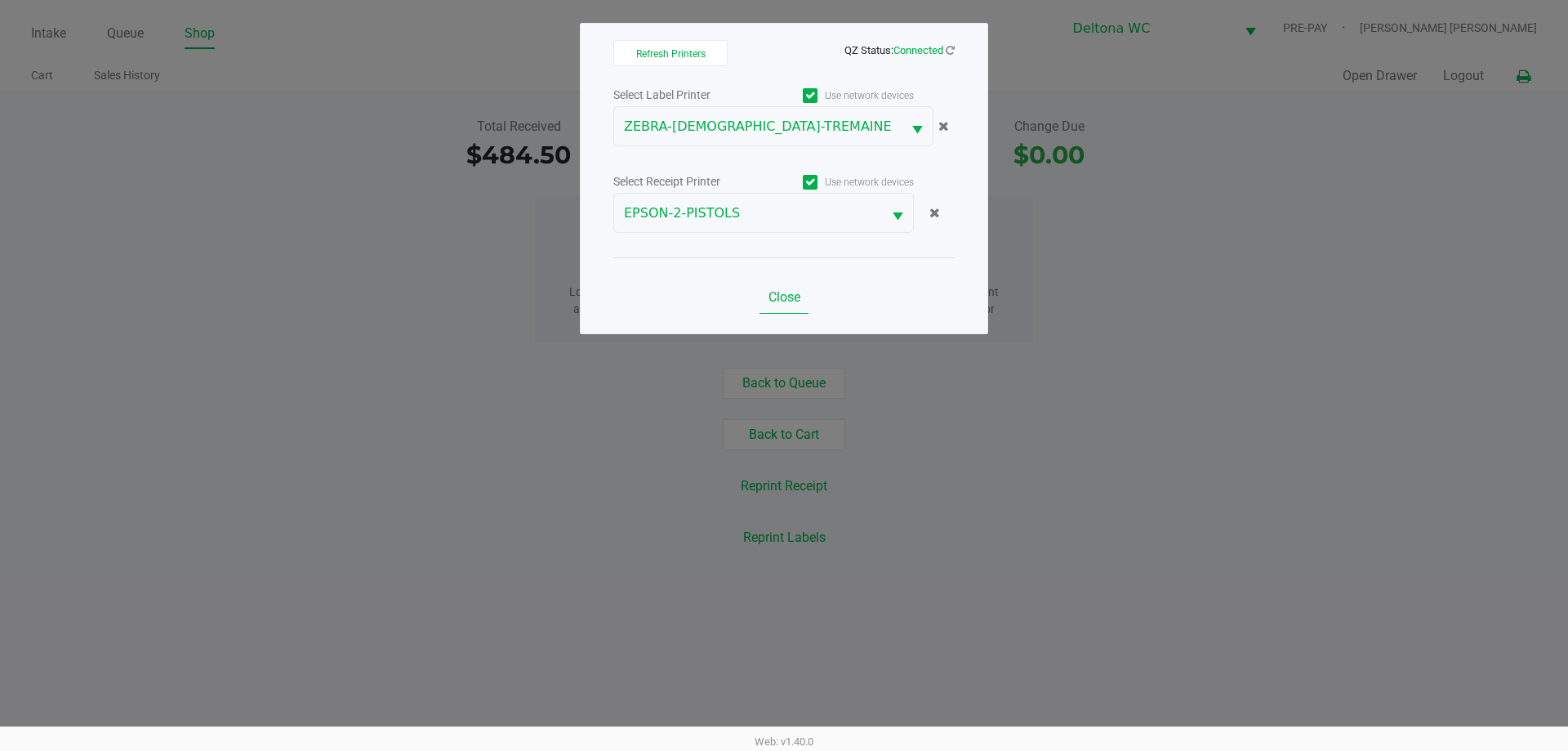
click at [801, 308] on button "Close" at bounding box center [784, 298] width 49 height 33
